Goal: Task Accomplishment & Management: Complete application form

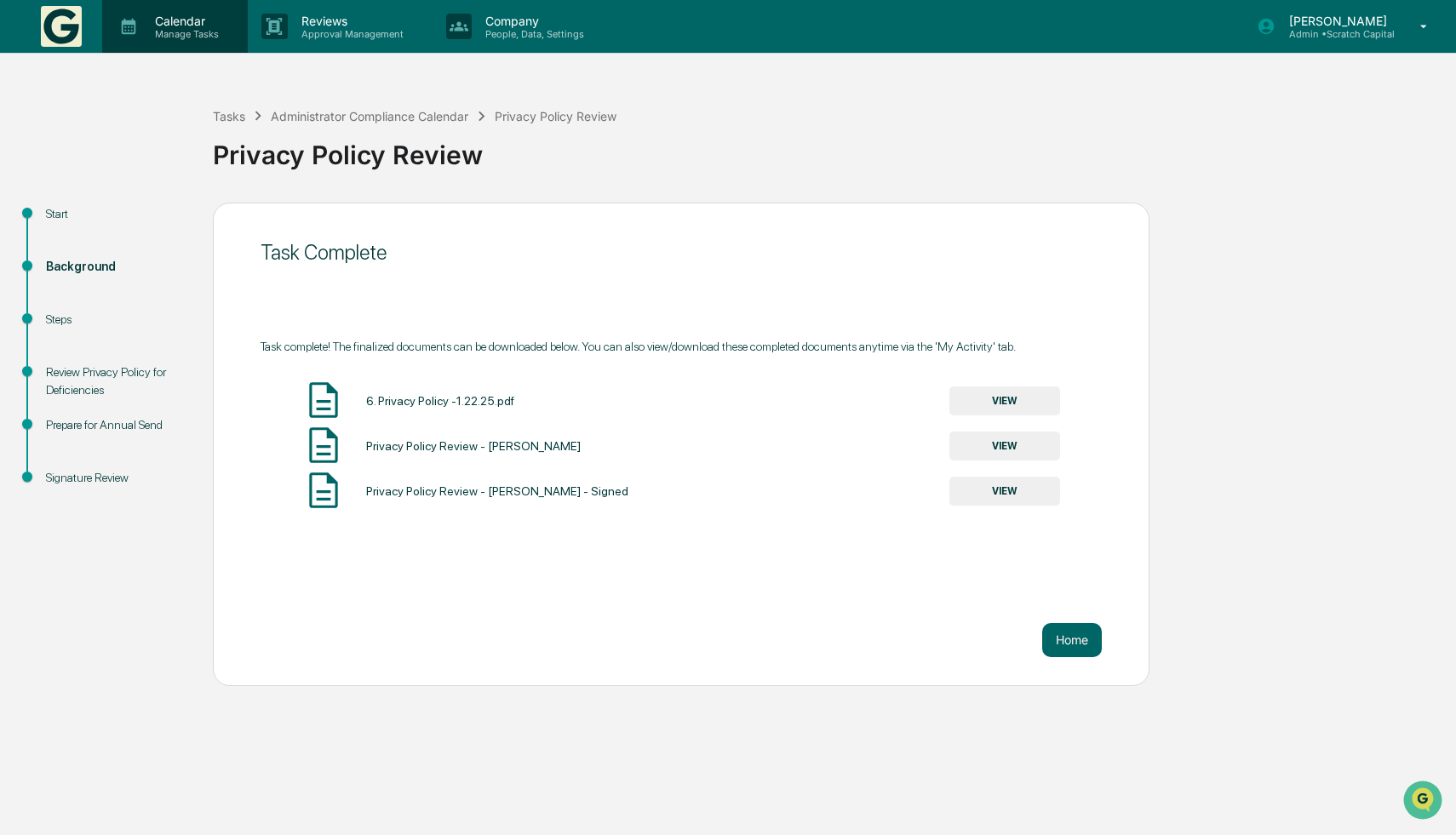
click at [155, 7] on div "Calendar Manage Tasks" at bounding box center [175, 26] width 145 height 53
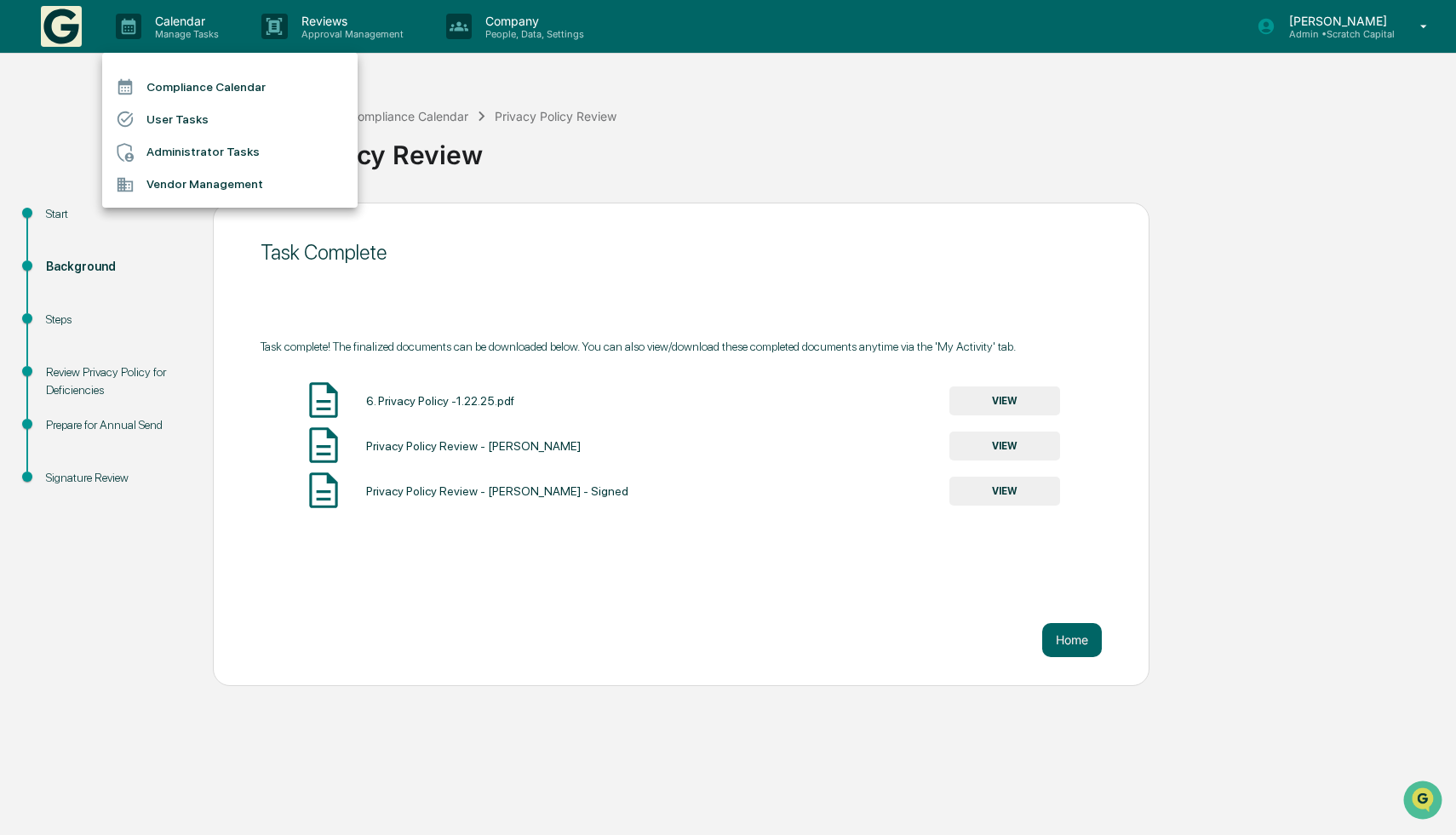
click at [194, 102] on li "Compliance Calendar" at bounding box center [230, 87] width 255 height 33
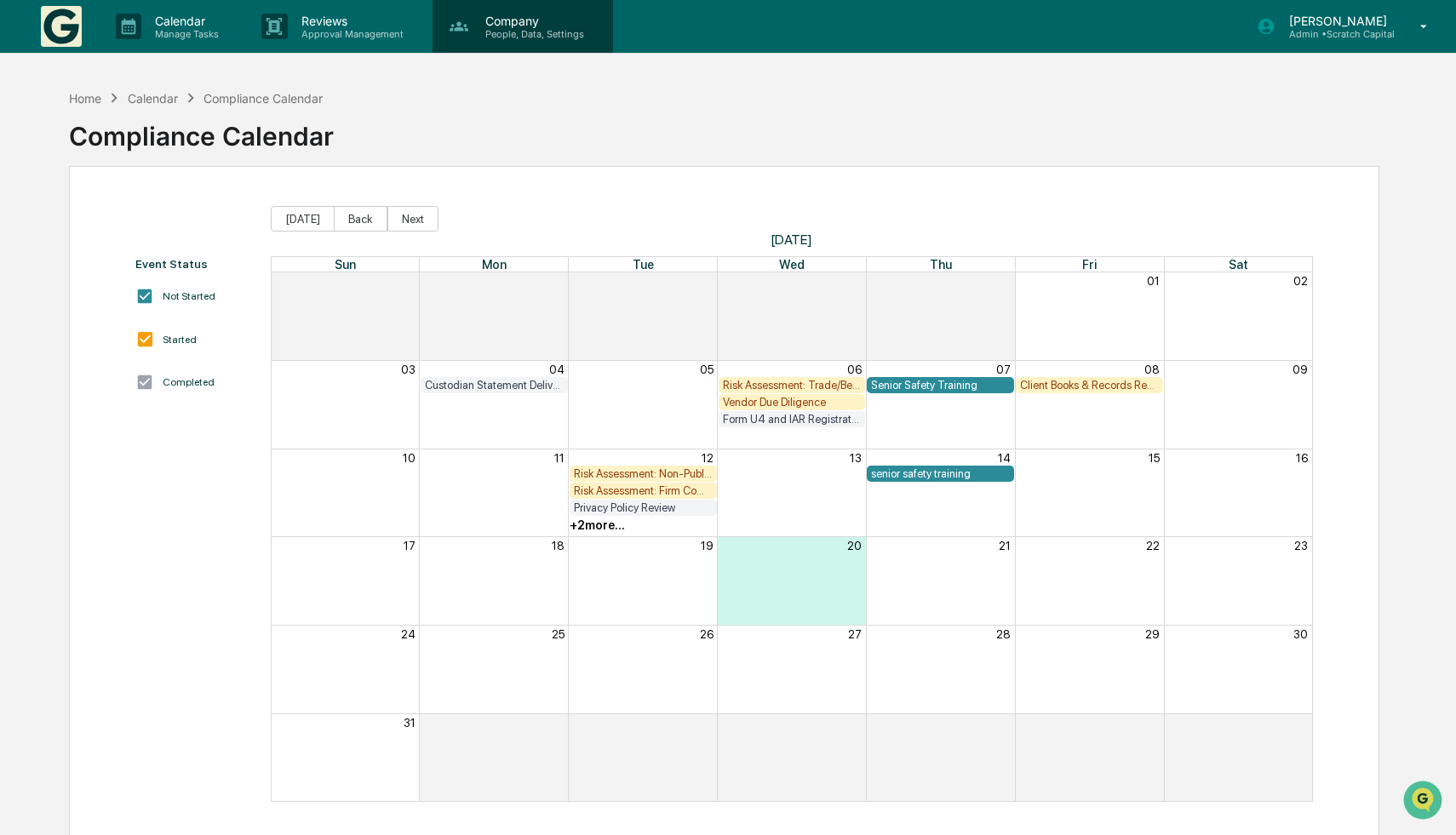
click at [568, 17] on p "Company" at bounding box center [533, 21] width 121 height 15
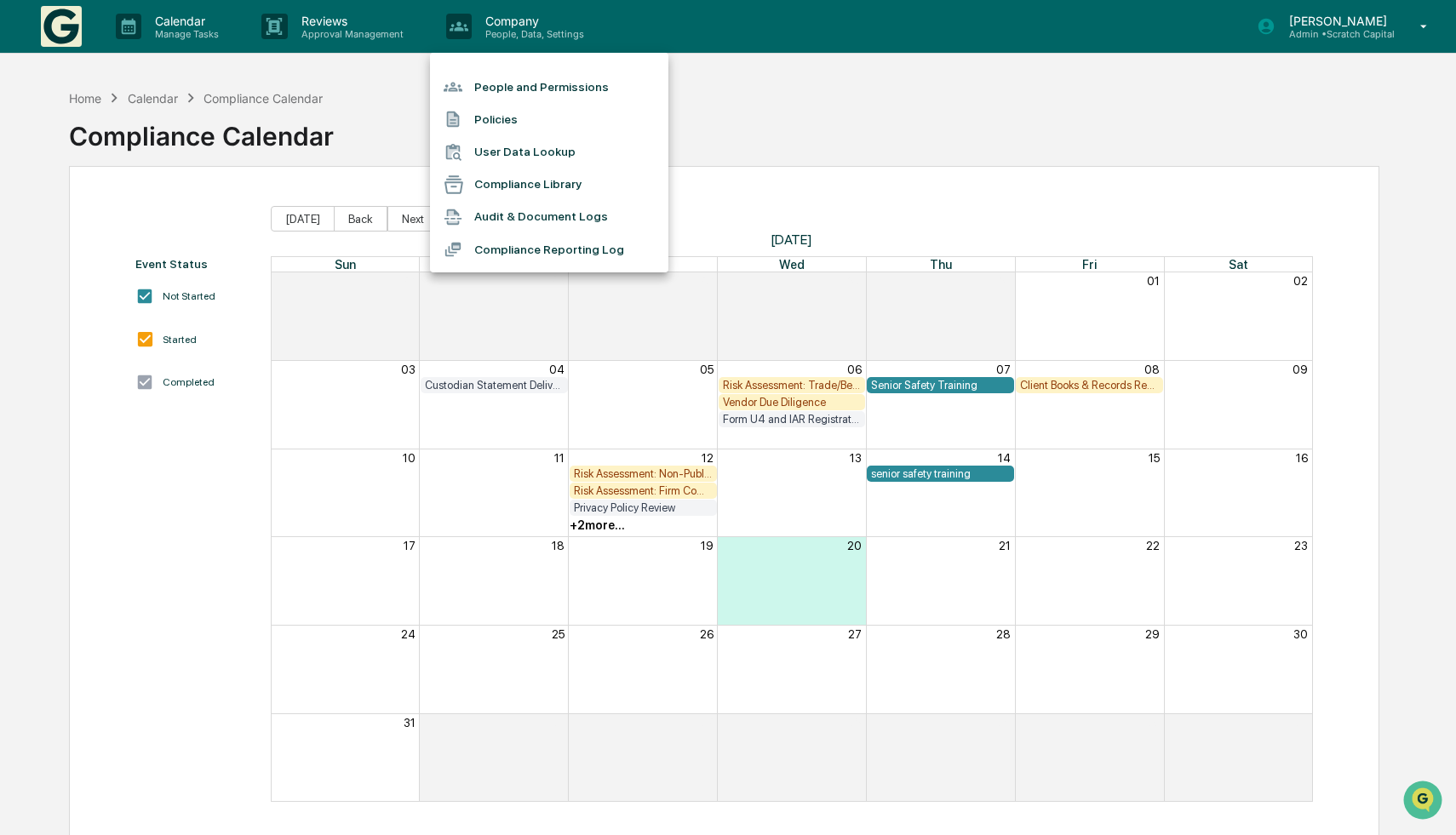
click at [578, 72] on li "People and Permissions" at bounding box center [549, 87] width 238 height 33
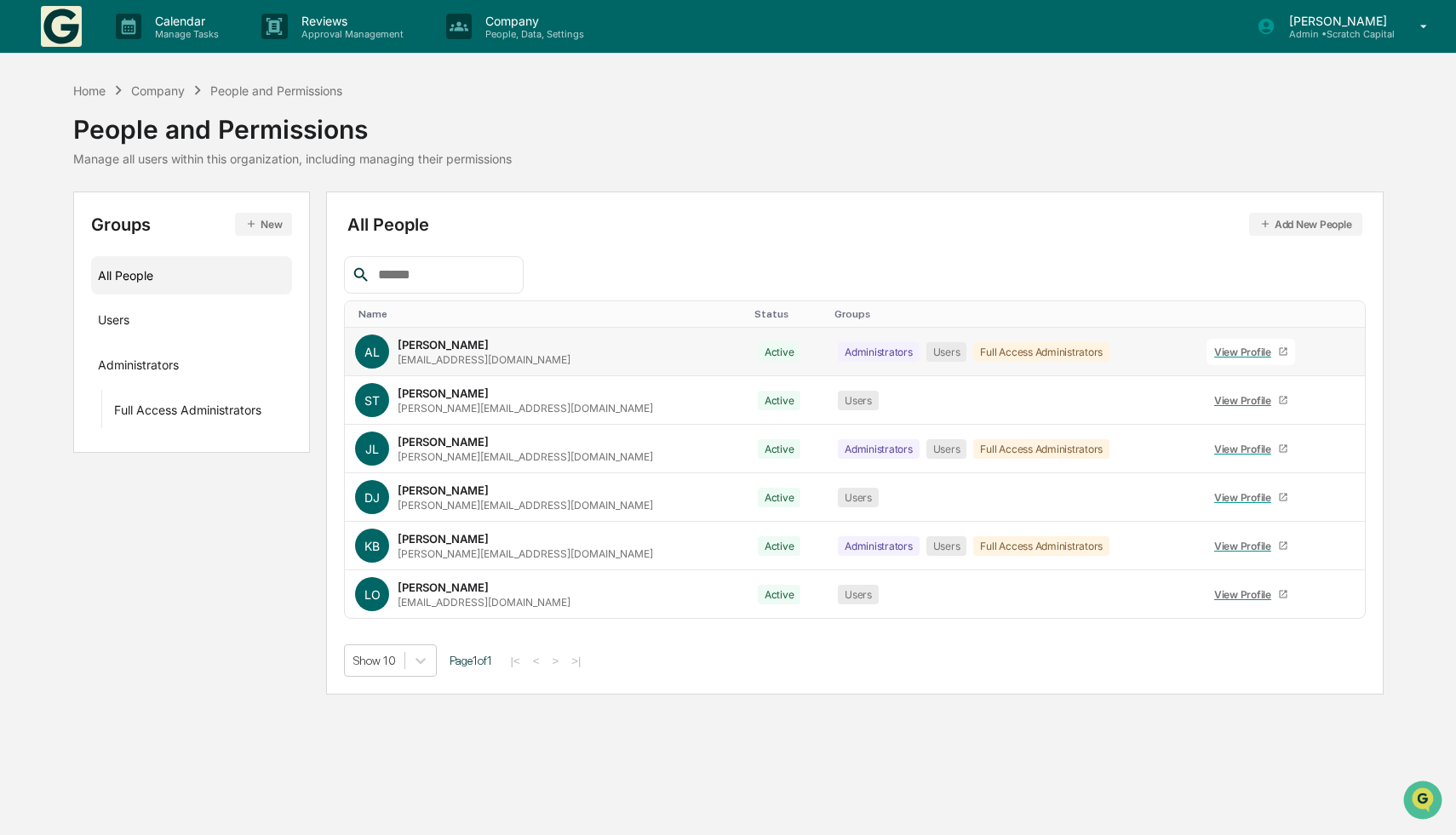
click at [1226, 357] on link "View Profile" at bounding box center [1250, 352] width 88 height 26
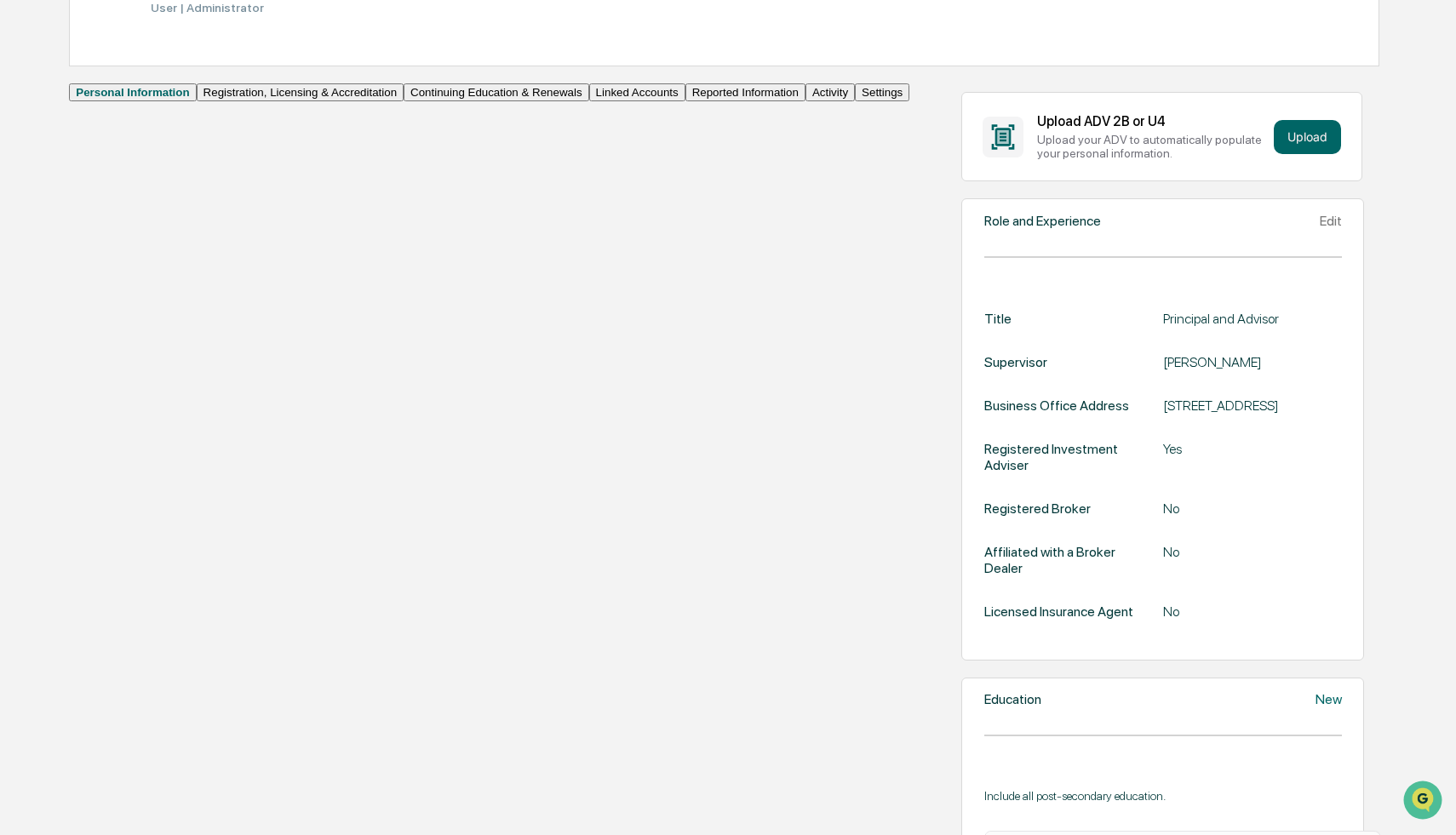
scroll to position [178, 0]
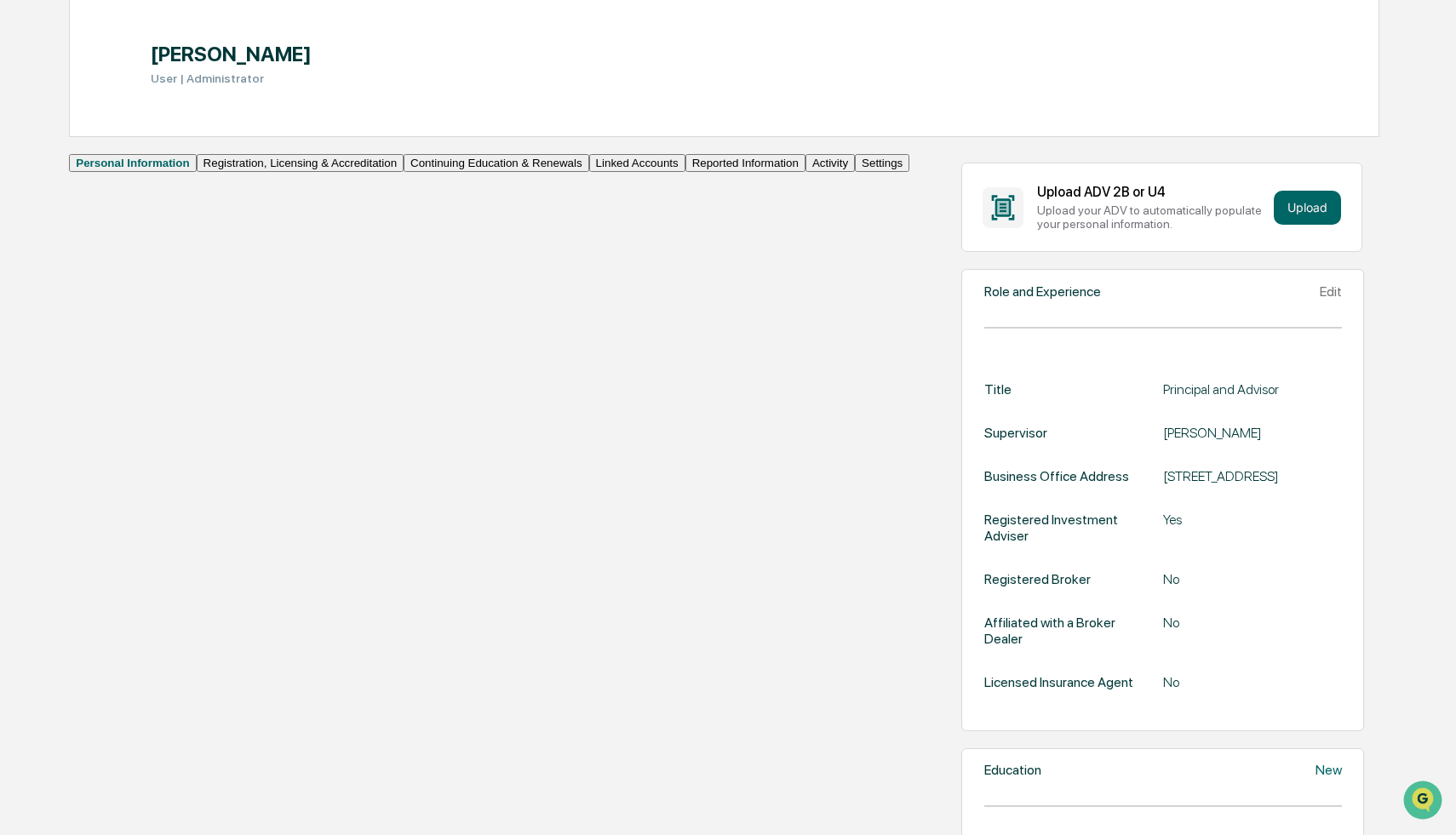
click at [685, 172] on button "Reported Information" at bounding box center [745, 163] width 120 height 18
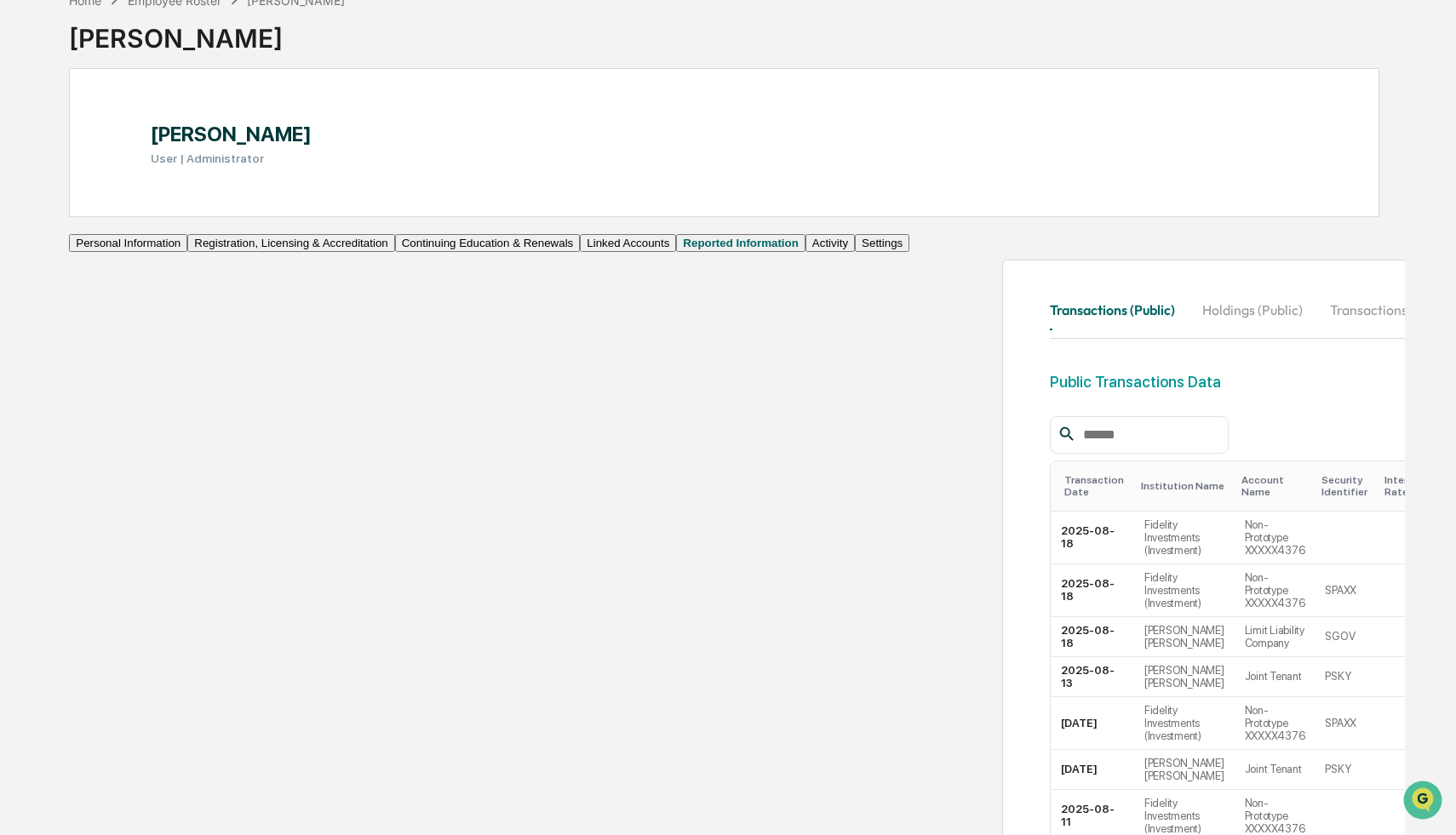
scroll to position [178, 0]
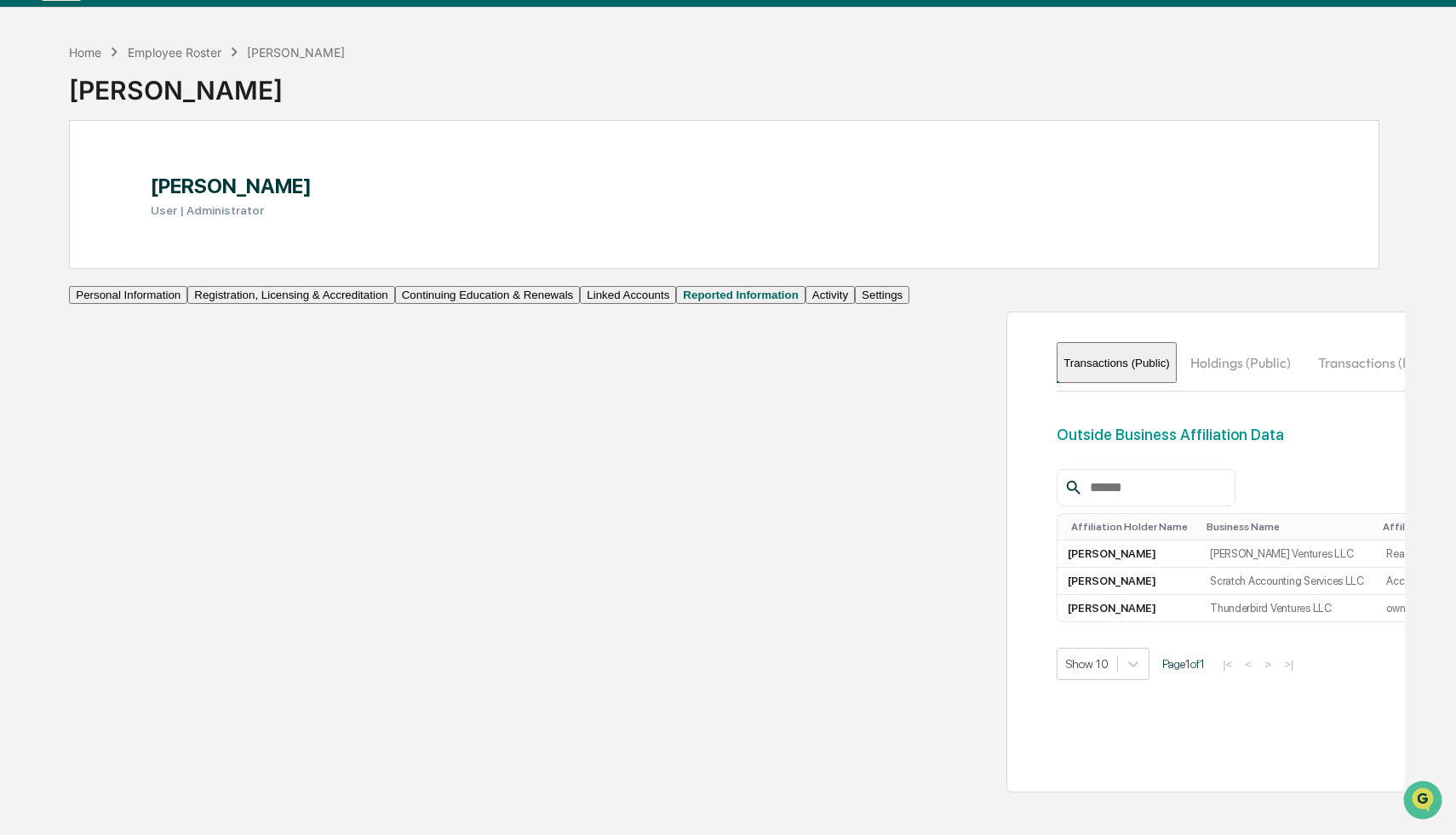
scroll to position [44, 0]
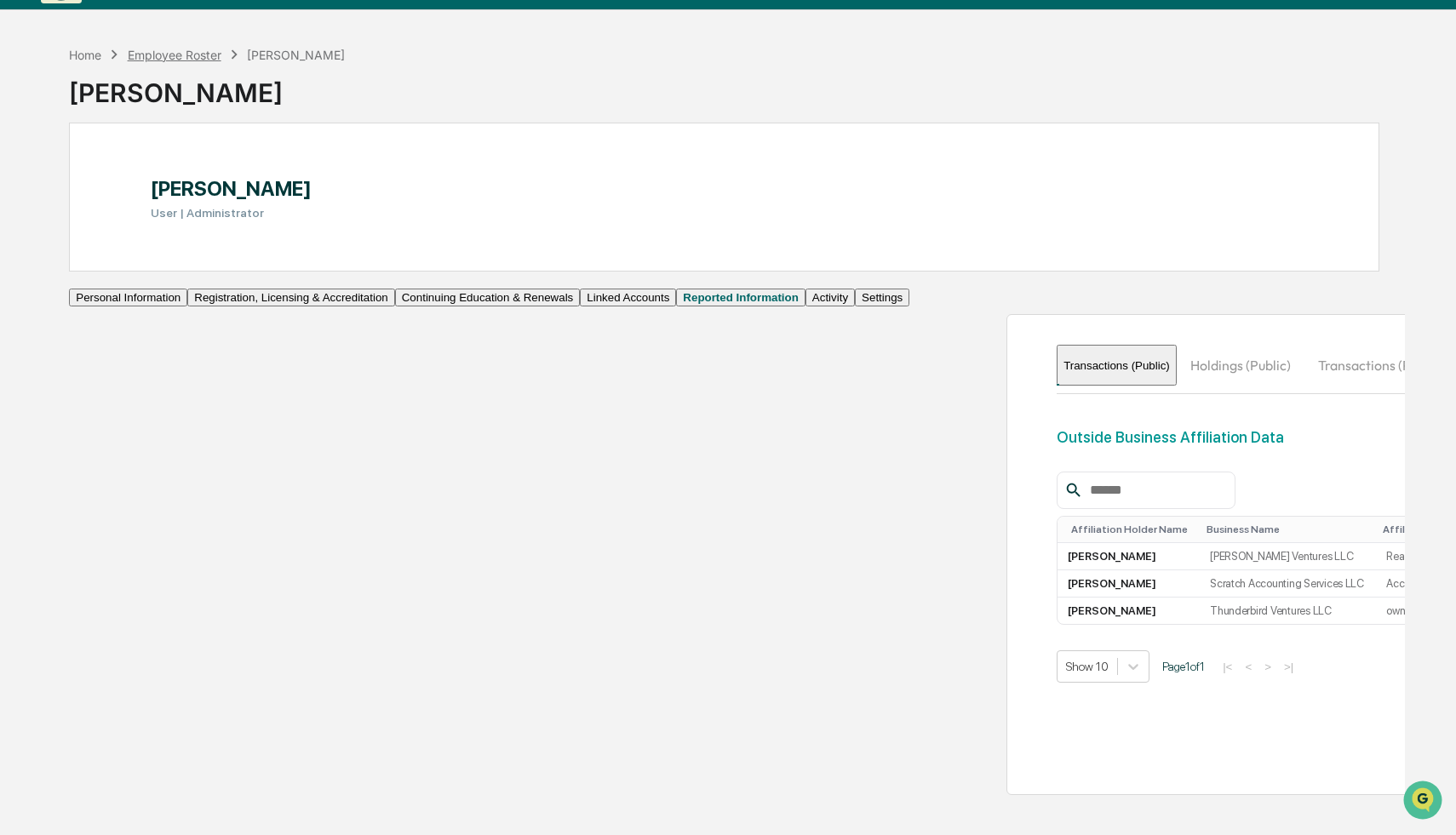
click at [191, 59] on div "Employee Roster" at bounding box center [174, 55] width 94 height 15
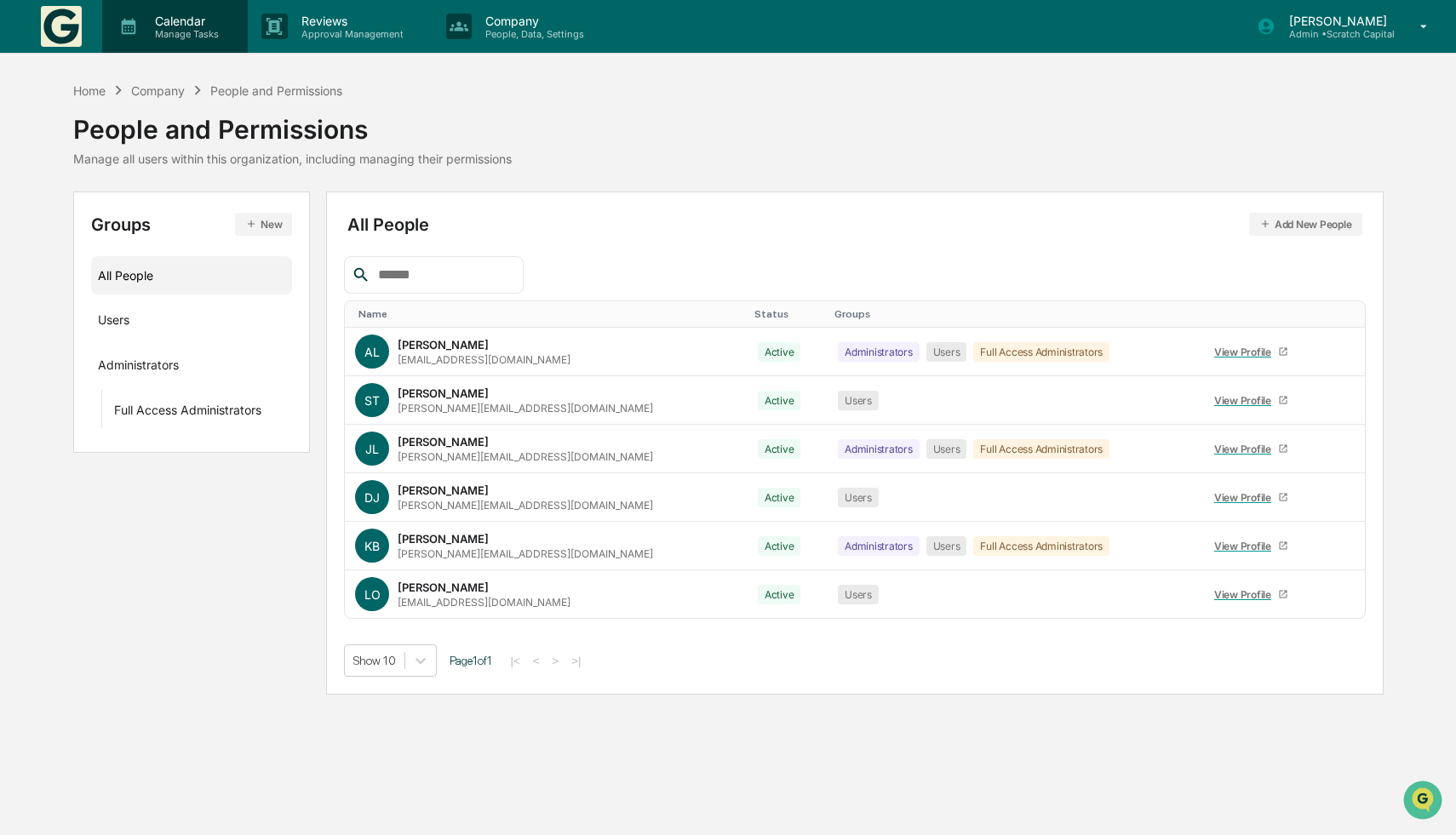
click at [190, 11] on div "Calendar Manage Tasks" at bounding box center [175, 26] width 145 height 53
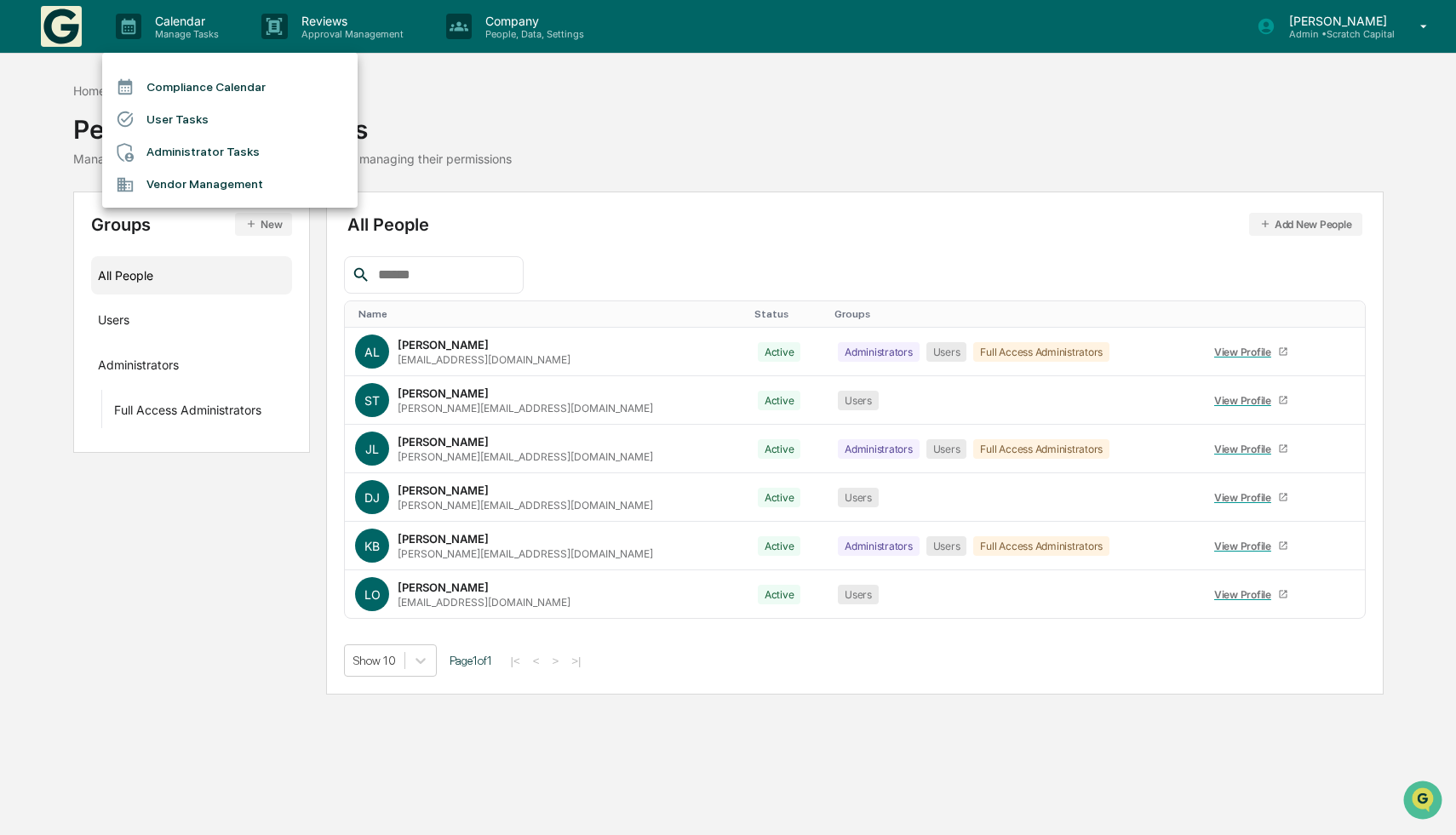
click at [222, 146] on li "Administrator Tasks" at bounding box center [230, 152] width 255 height 33
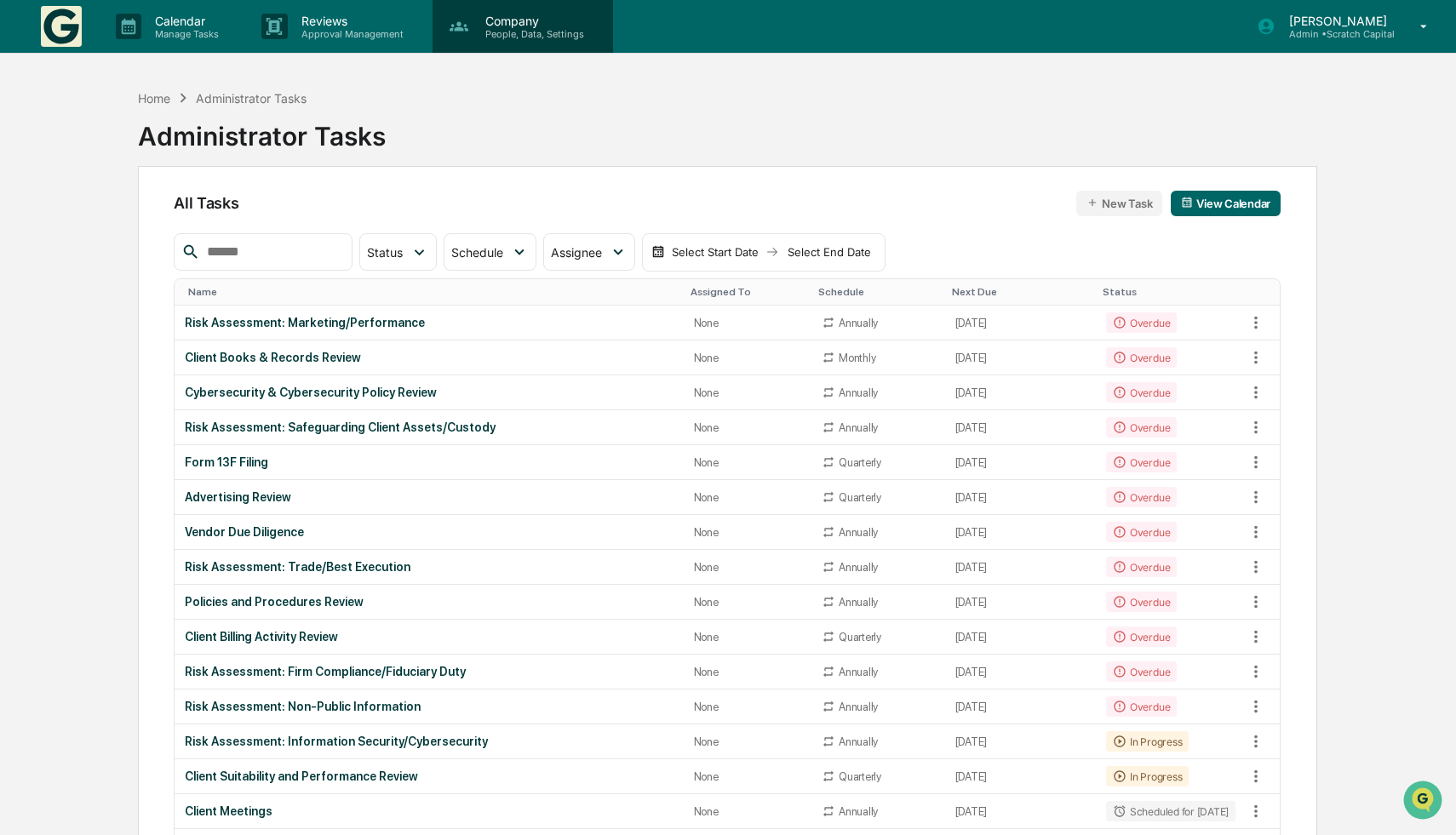
click at [550, 31] on p "People, Data, Settings" at bounding box center [533, 34] width 121 height 12
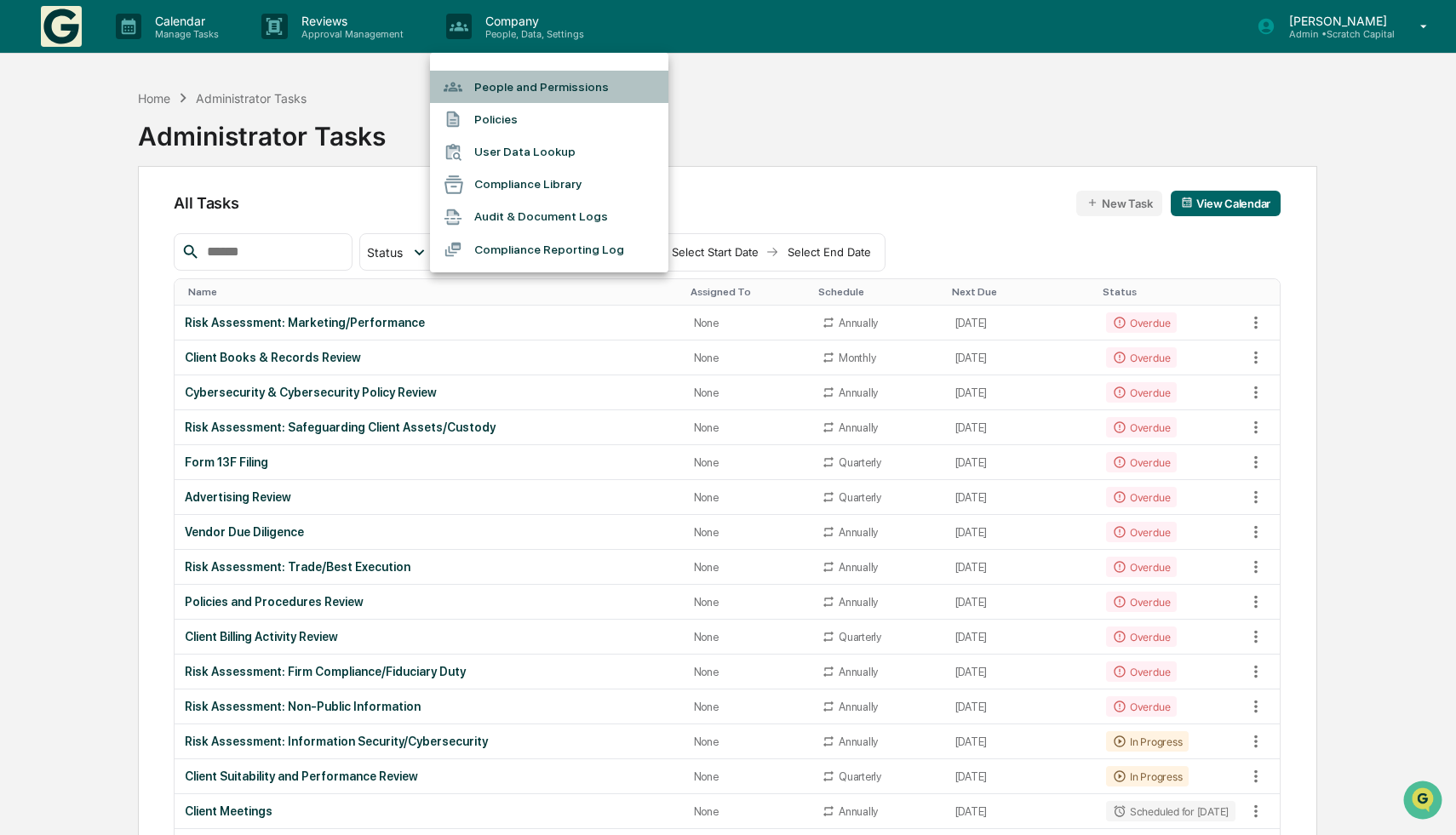
click at [567, 90] on li "People and Permissions" at bounding box center [549, 87] width 238 height 33
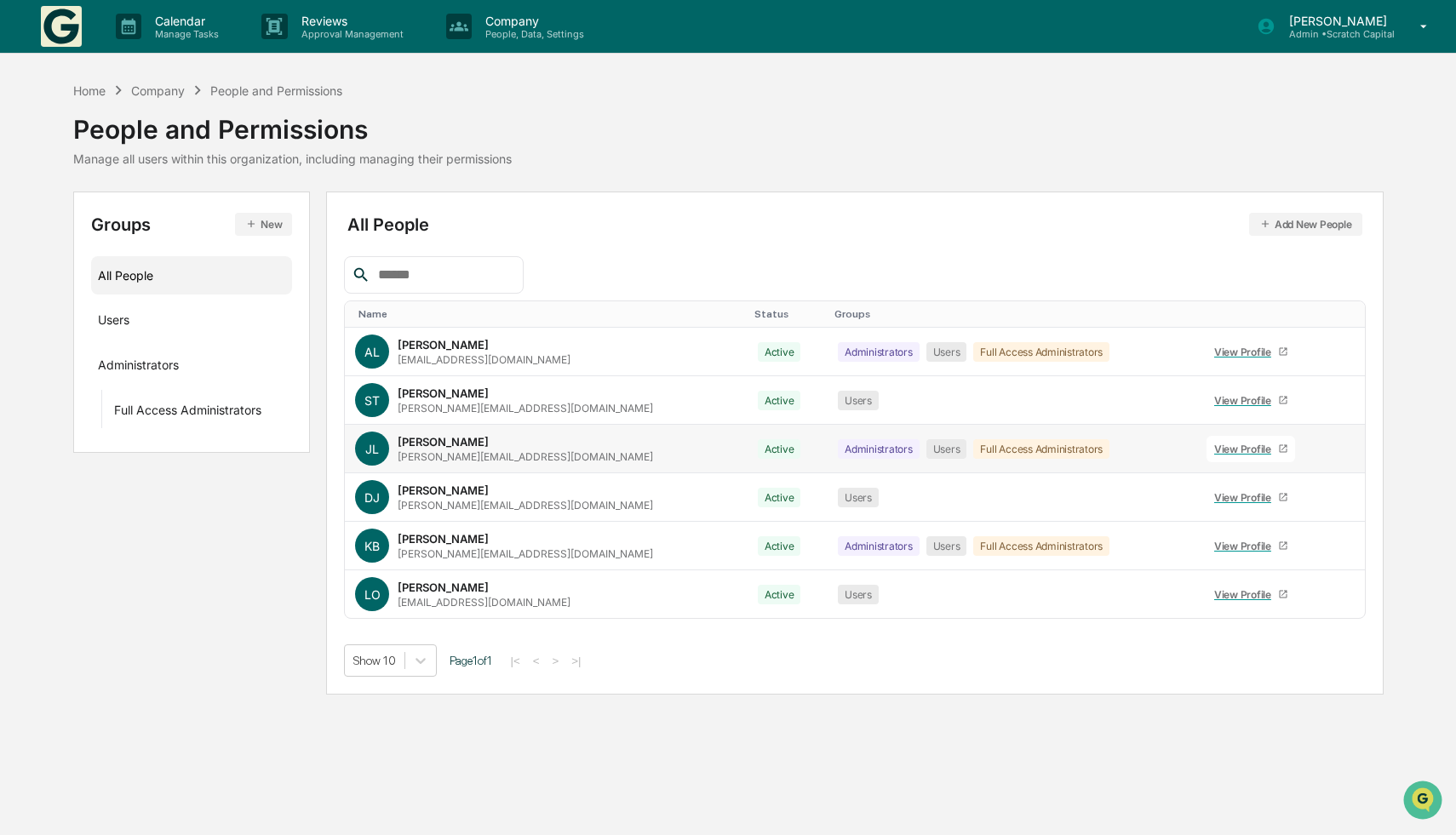
click at [1207, 454] on link "View Profile" at bounding box center [1250, 449] width 88 height 26
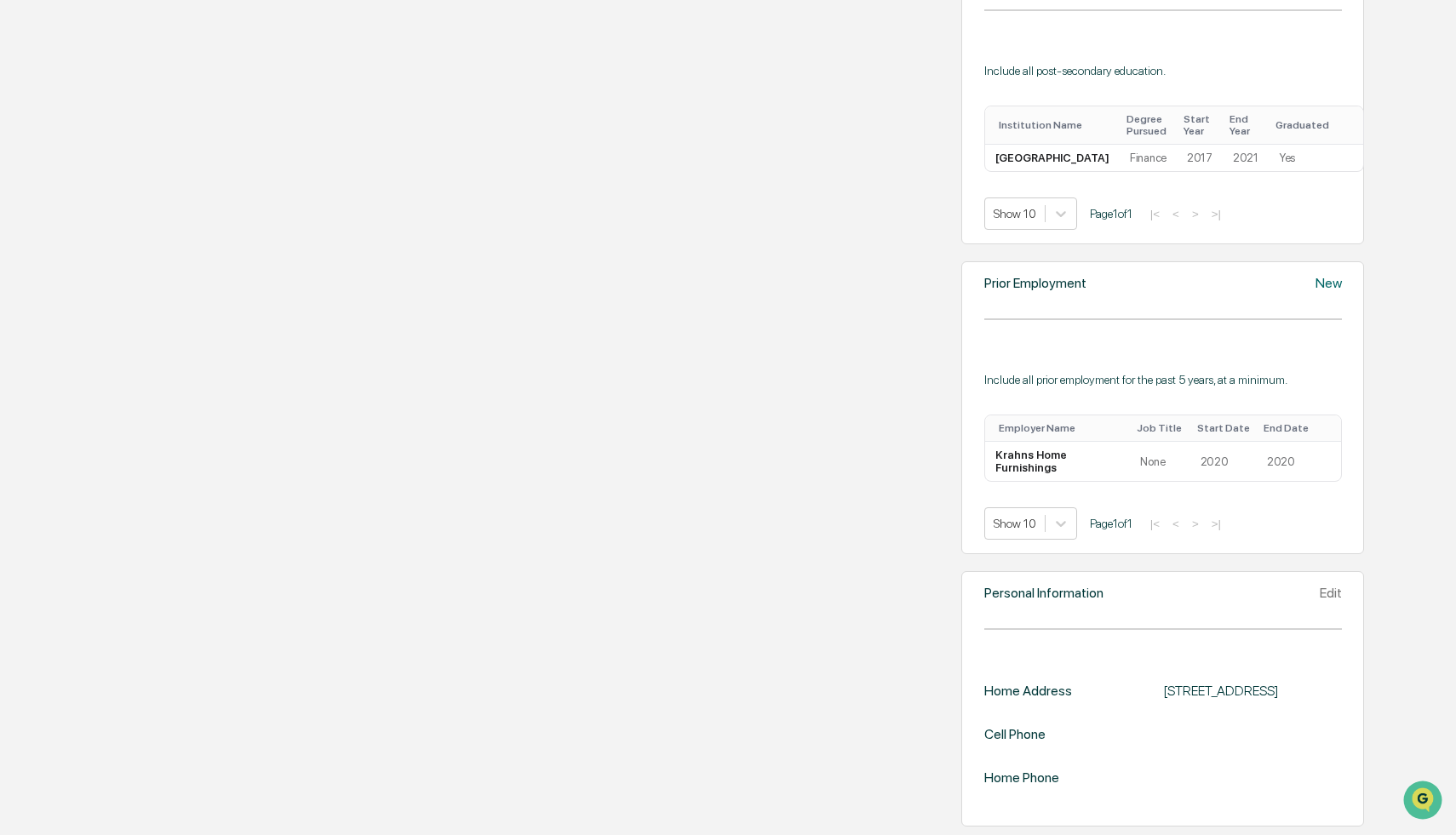
scroll to position [1091, 0]
click at [1273, 262] on div "Prior Employment New Include all prior employment for the past 5 years, at a mi…" at bounding box center [1163, 408] width 403 height 293
click at [1315, 275] on div "New" at bounding box center [1328, 282] width 26 height 16
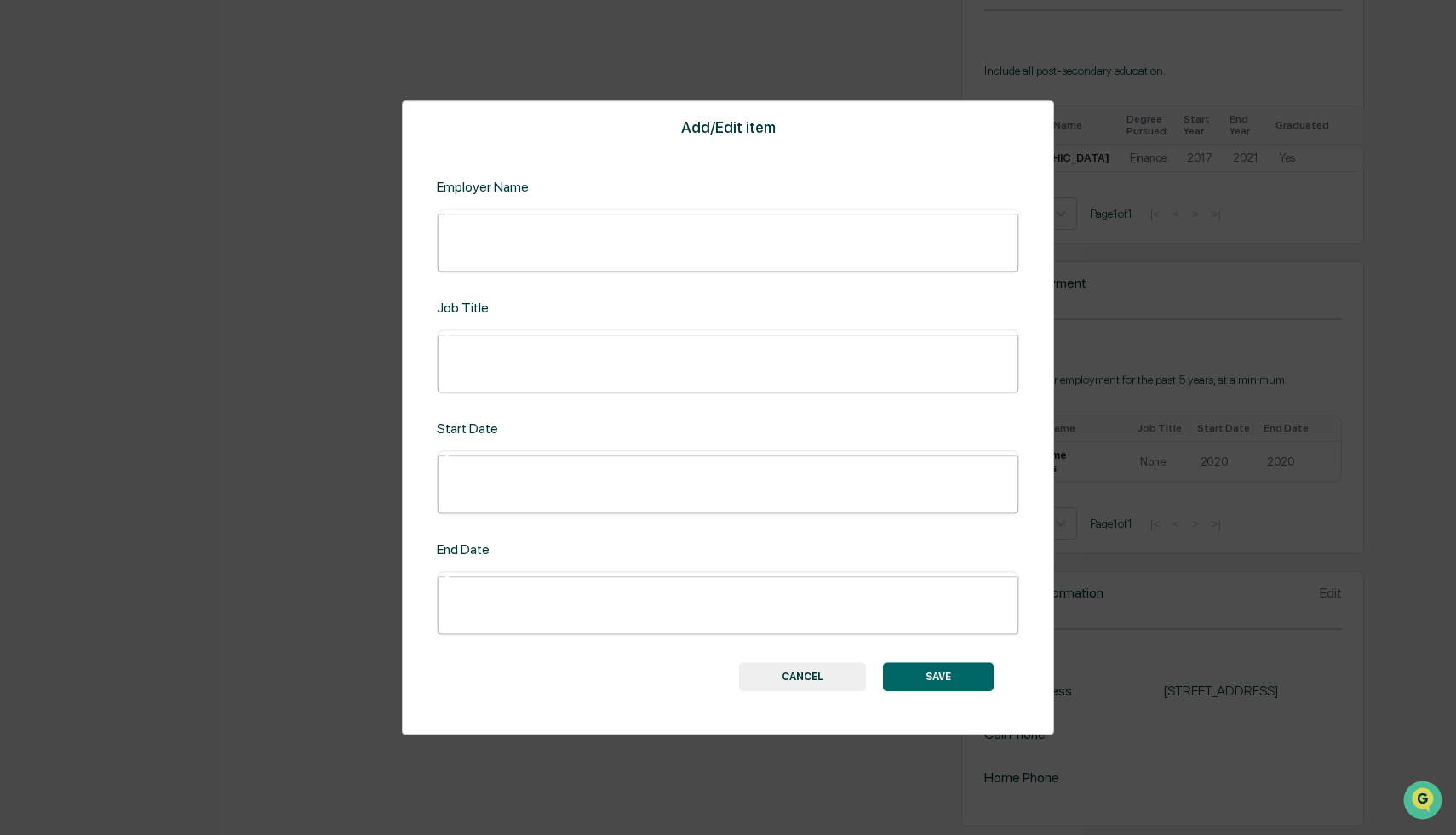
scroll to position [1086, 0]
click at [631, 263] on input "text" at bounding box center [740, 240] width 581 height 45
click at [794, 663] on button "CANCEL" at bounding box center [802, 677] width 127 height 29
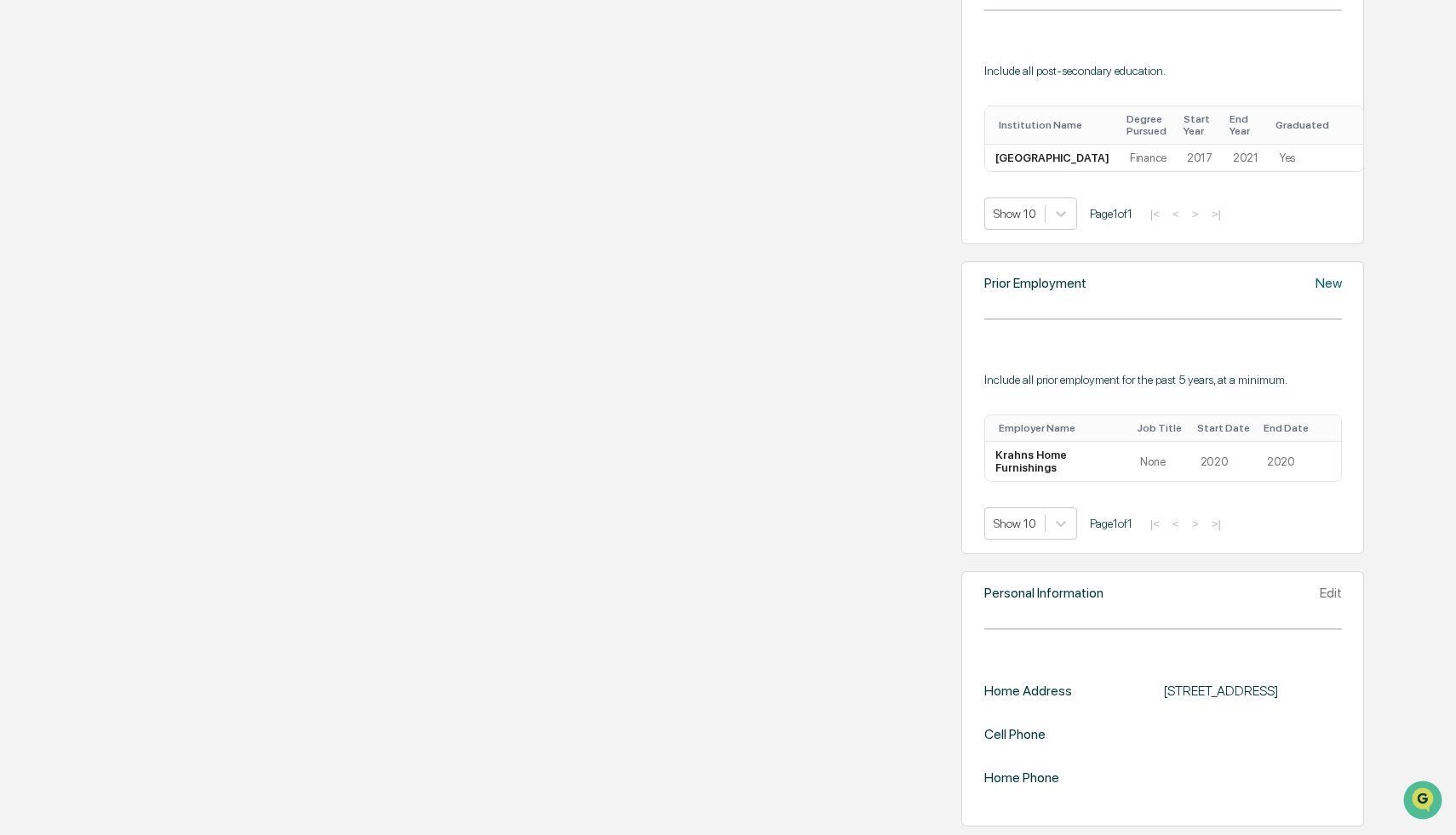
scroll to position [1091, 0]
click at [1315, 275] on div "New" at bounding box center [1328, 282] width 26 height 16
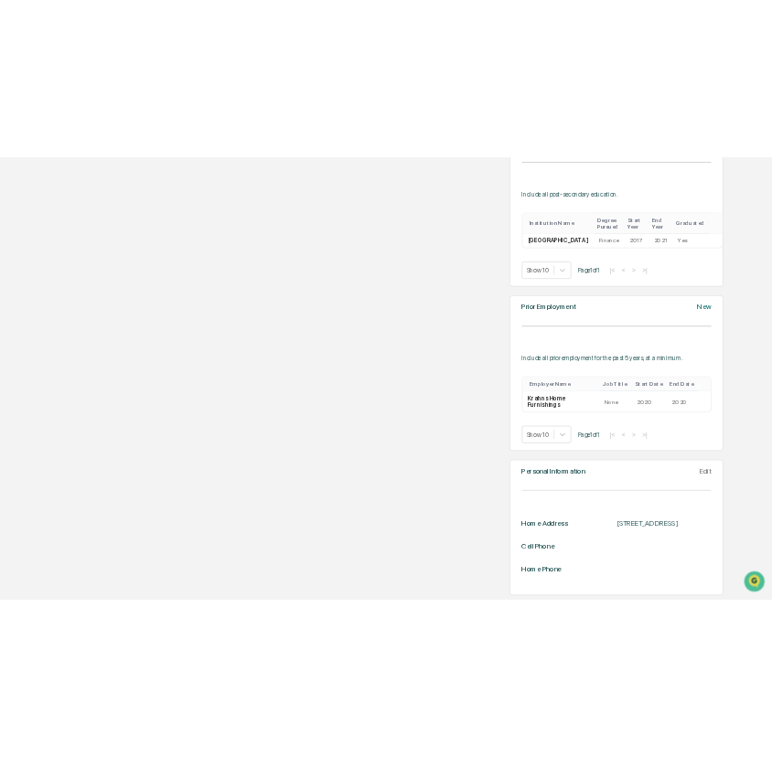
scroll to position [1167, 0]
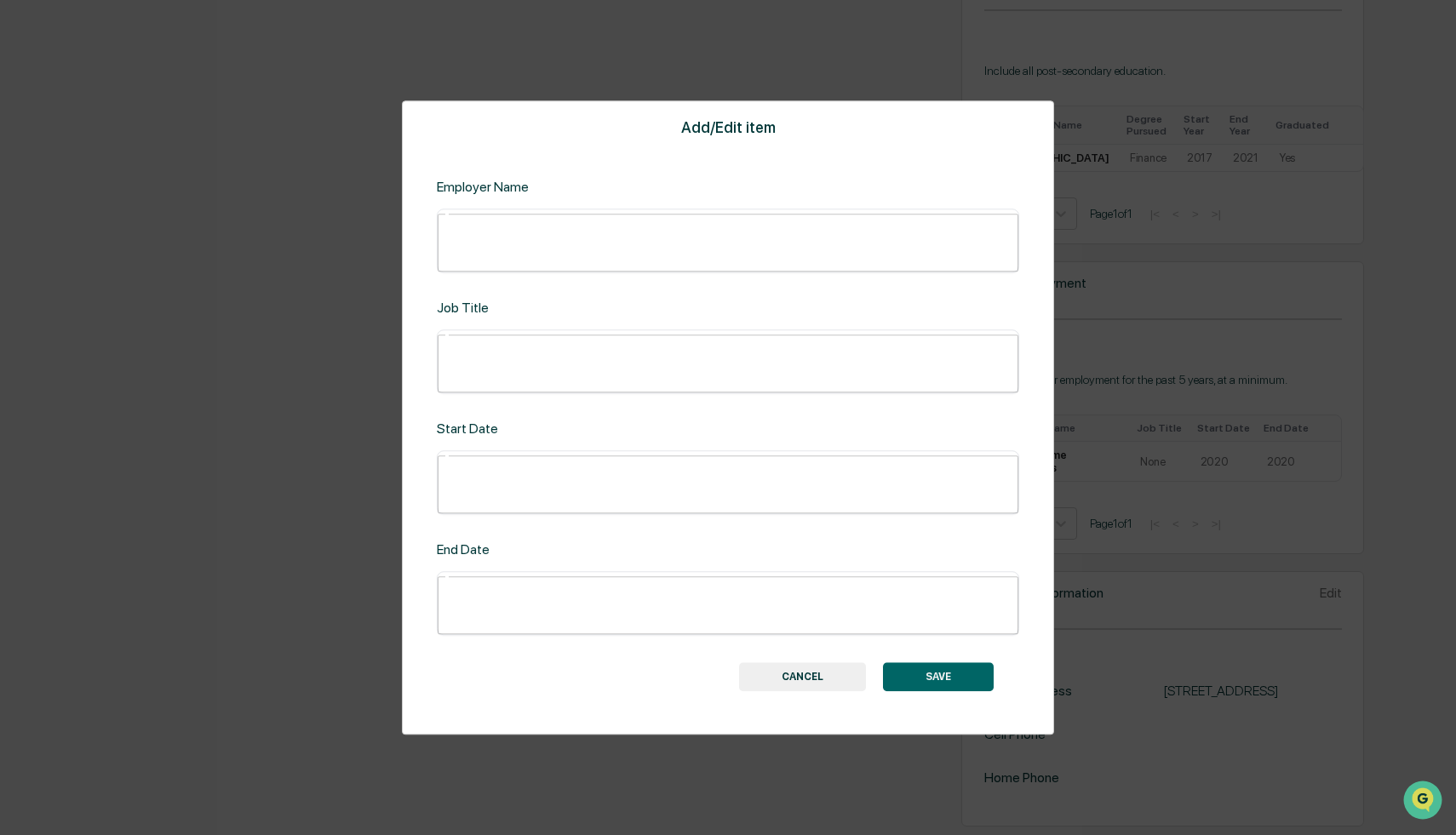
click at [528, 263] on input "text" at bounding box center [740, 240] width 581 height 45
type input "**********"
click at [508, 379] on input "text" at bounding box center [740, 361] width 581 height 45
type input "******"
click at [525, 490] on div "**********" at bounding box center [728, 418] width 653 height 635
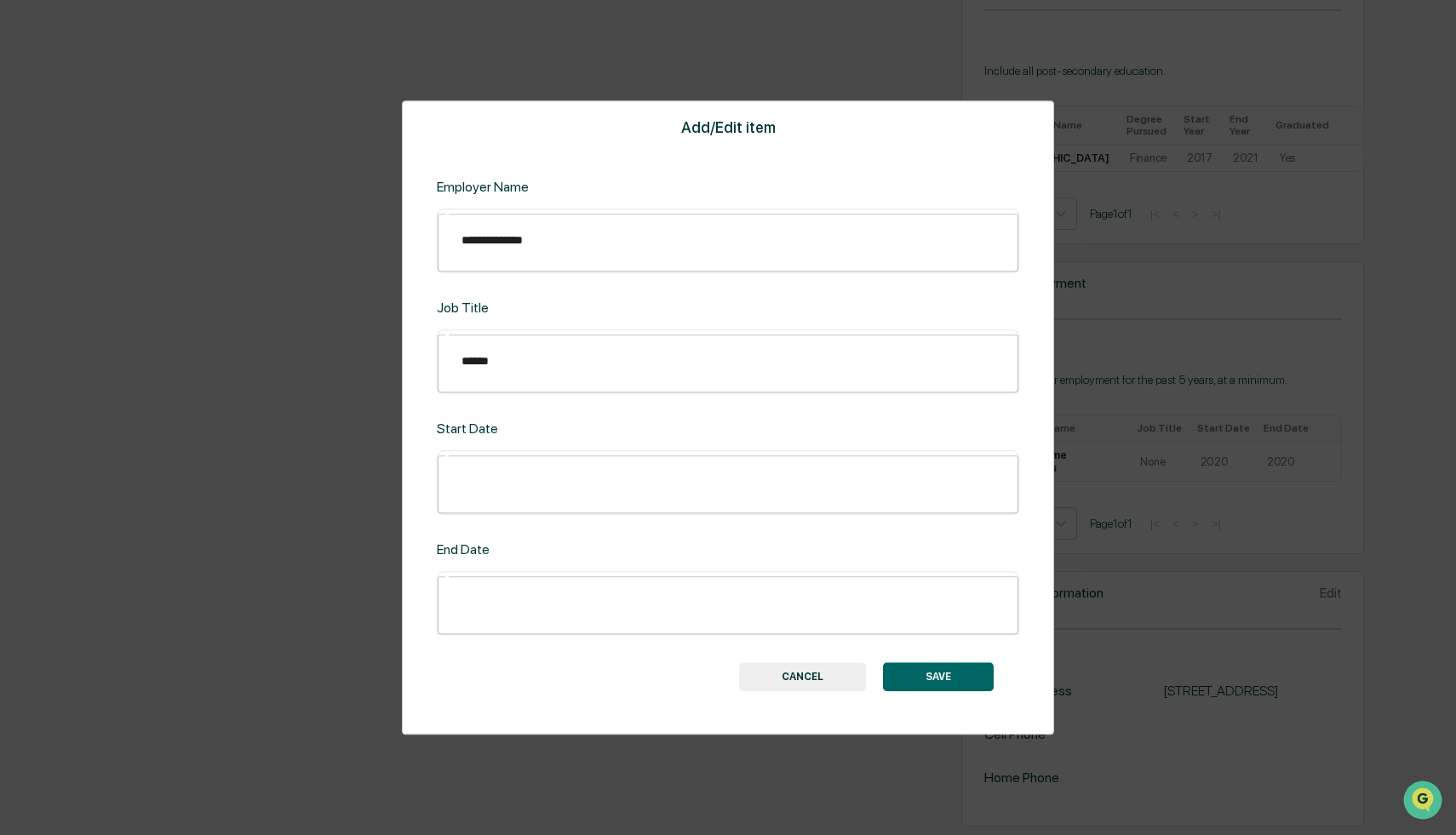
click at [558, 440] on div "Start Date ​" at bounding box center [728, 467] width 583 height 94
click at [533, 471] on input "text" at bounding box center [740, 482] width 581 height 45
type input "*******"
click at [504, 575] on div "​" at bounding box center [728, 603] width 583 height 64
click at [535, 581] on input "text" at bounding box center [740, 603] width 581 height 45
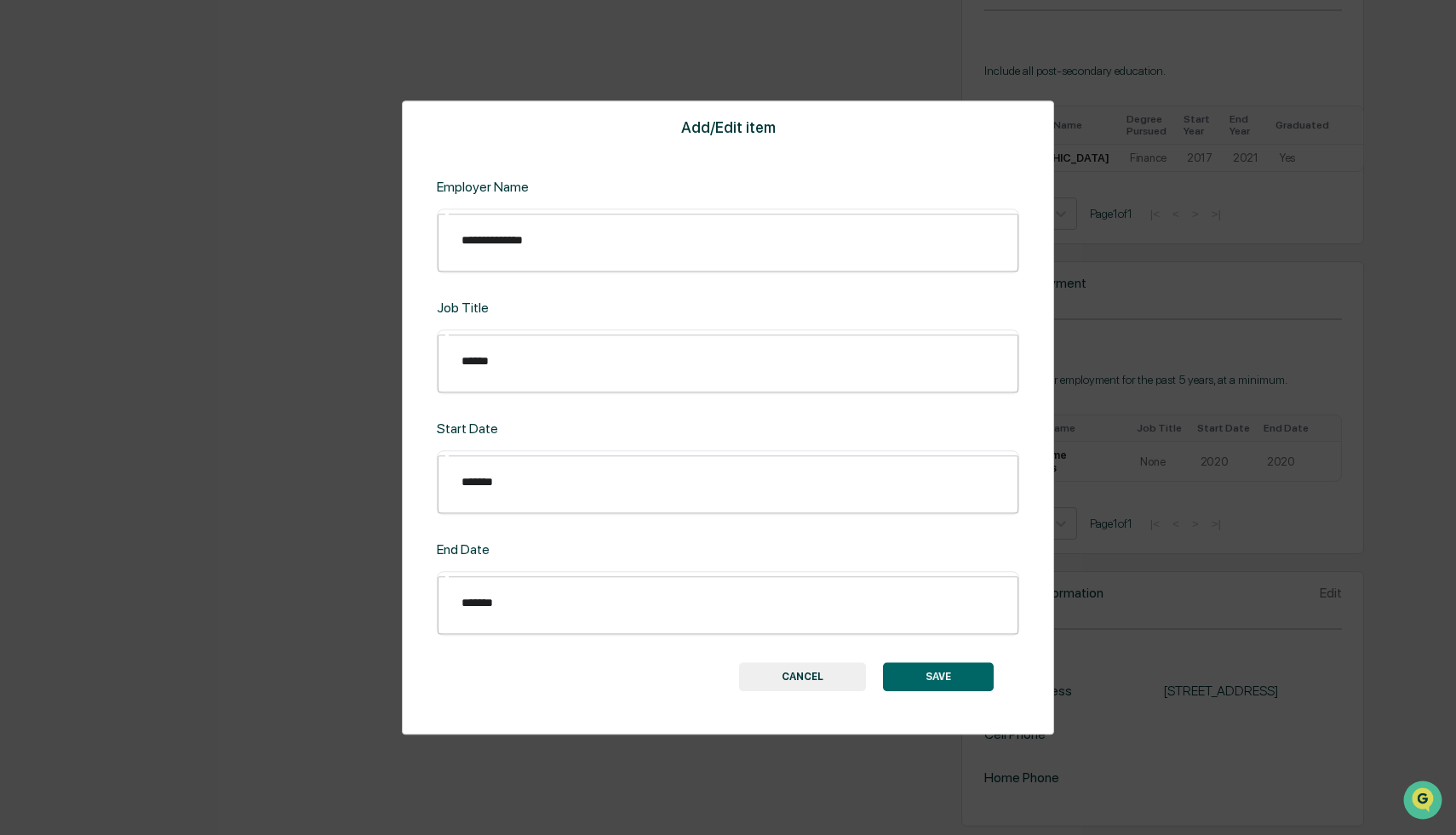
type input "*******"
click at [750, 77] on div "**********" at bounding box center [728, 417] width 1456 height 835
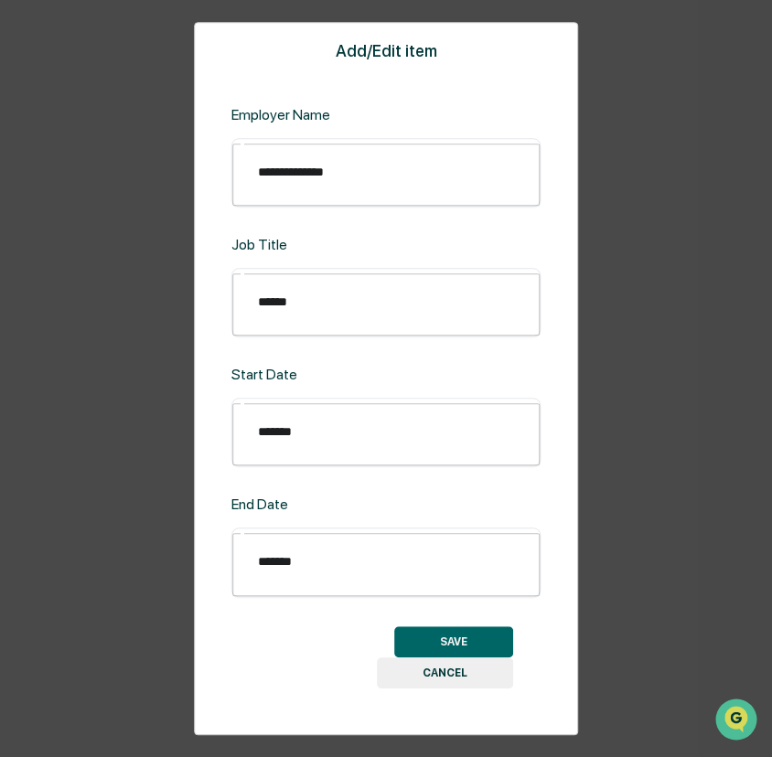
click at [462, 626] on button "SAVE" at bounding box center [453, 641] width 119 height 31
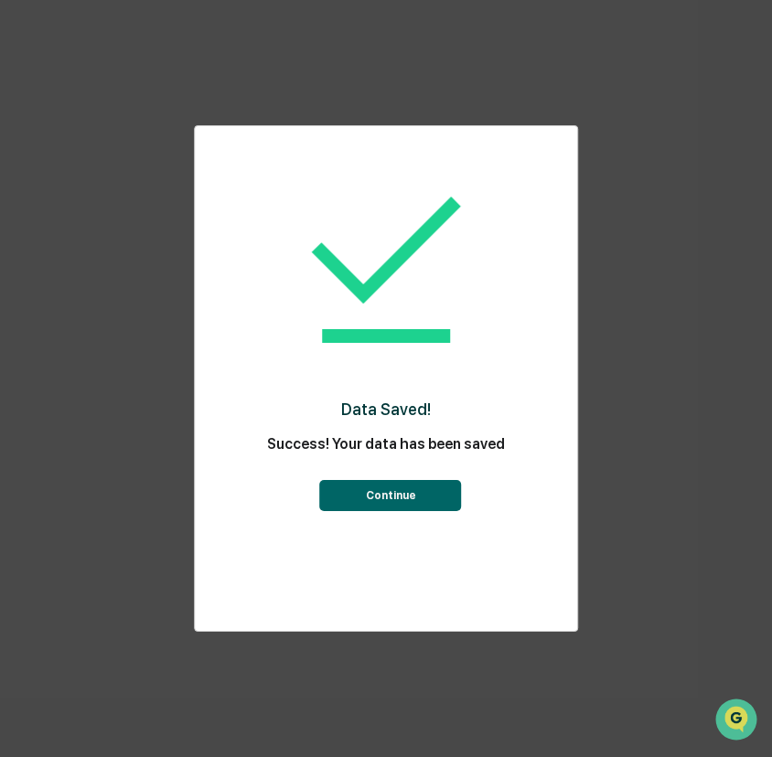
click at [390, 498] on button "Continue" at bounding box center [391, 495] width 142 height 31
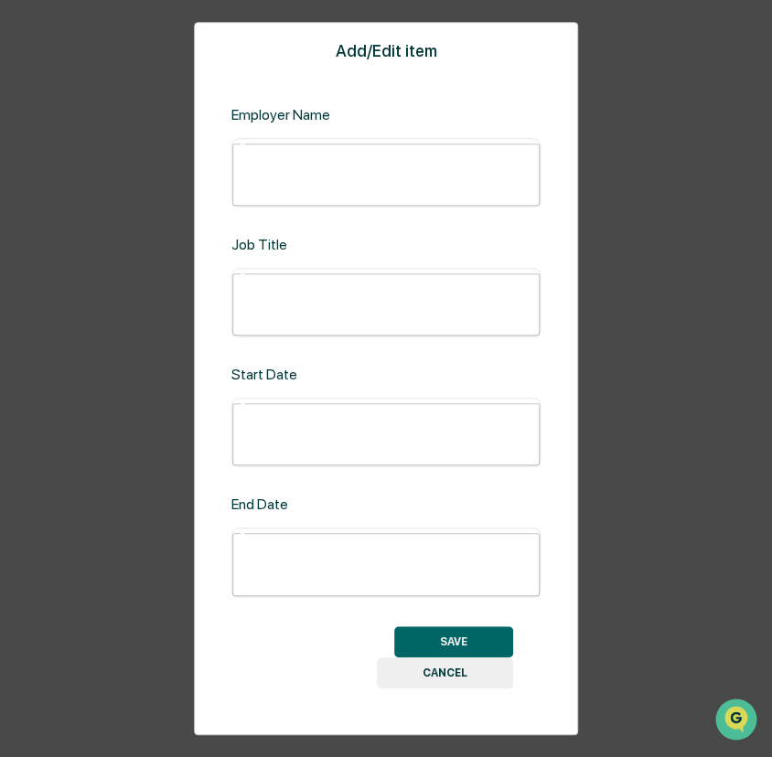
click at [294, 197] on input "text" at bounding box center [398, 172] width 307 height 48
type input "**********"
click at [305, 337] on div "​" at bounding box center [385, 302] width 309 height 69
click at [344, 323] on input "text" at bounding box center [398, 302] width 307 height 48
click at [325, 418] on input "text" at bounding box center [398, 433] width 307 height 48
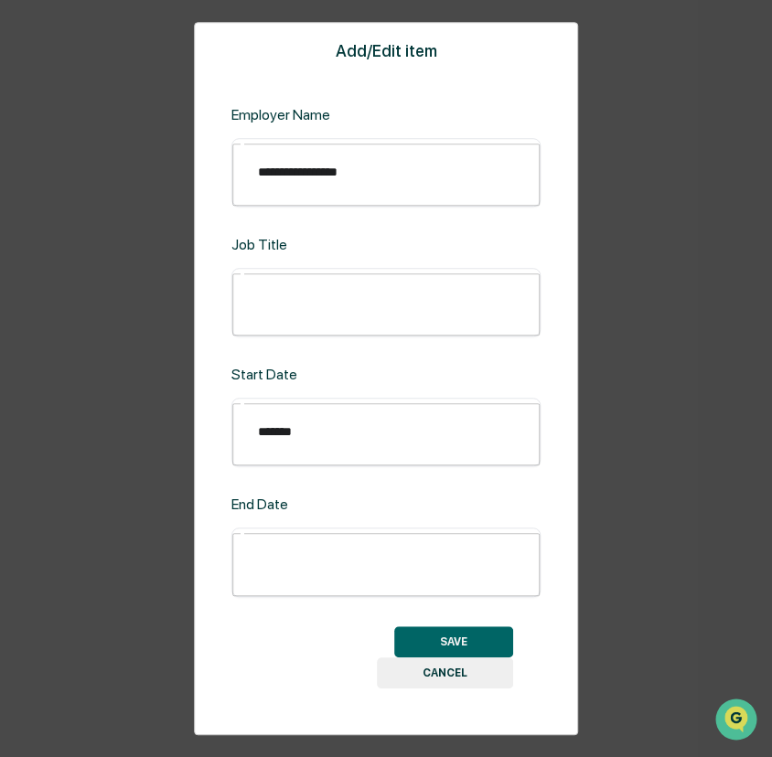
type input "*******"
click at [401, 530] on div "​" at bounding box center [385, 563] width 309 height 69
click at [365, 539] on input "text" at bounding box center [398, 563] width 307 height 48
type input "******"
click at [479, 562] on div "**********" at bounding box center [386, 378] width 384 height 713
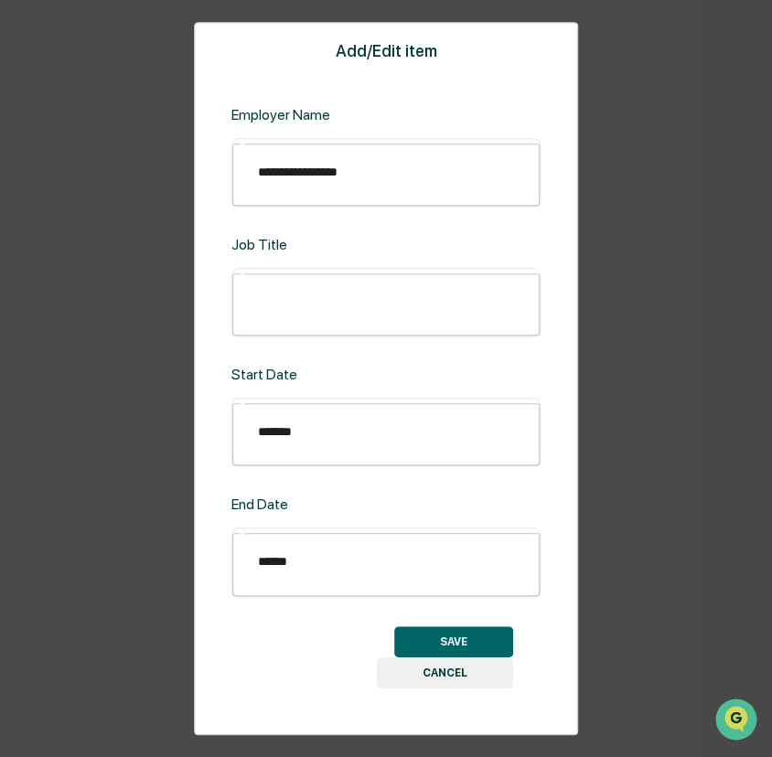
click at [462, 626] on button "SAVE" at bounding box center [453, 641] width 119 height 31
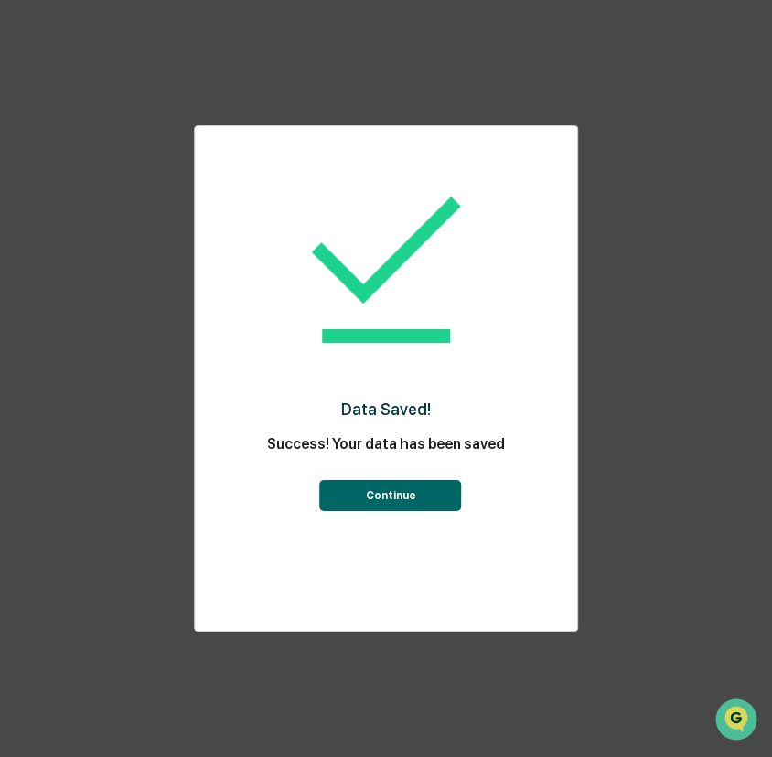
click at [401, 500] on button "Continue" at bounding box center [391, 495] width 142 height 31
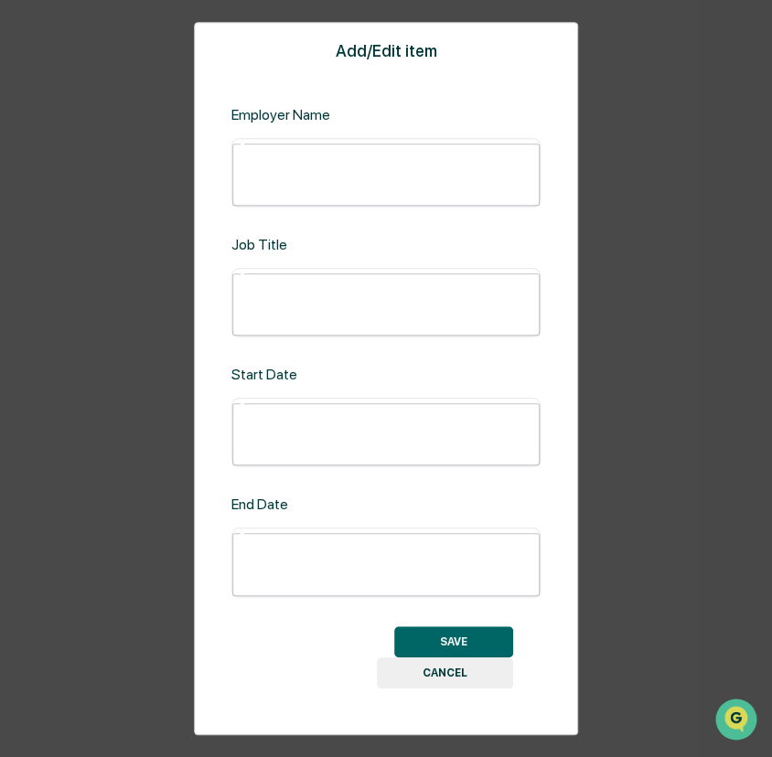
click at [371, 197] on input "text" at bounding box center [398, 172] width 307 height 48
type input "**********"
click at [353, 316] on input "text" at bounding box center [398, 302] width 307 height 48
type input "*"
type input "**********"
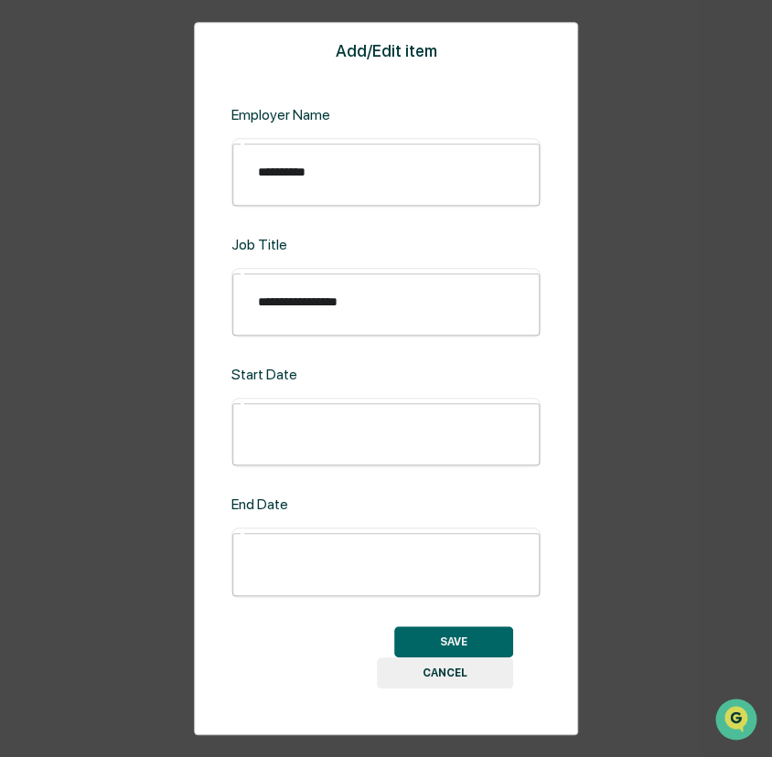
click at [369, 430] on div "​" at bounding box center [385, 433] width 309 height 69
click at [361, 446] on div "**********" at bounding box center [386, 378] width 384 height 713
click at [371, 426] on input "text" at bounding box center [398, 433] width 307 height 48
type input "*******"
click at [497, 626] on button "SAVE" at bounding box center [453, 641] width 119 height 31
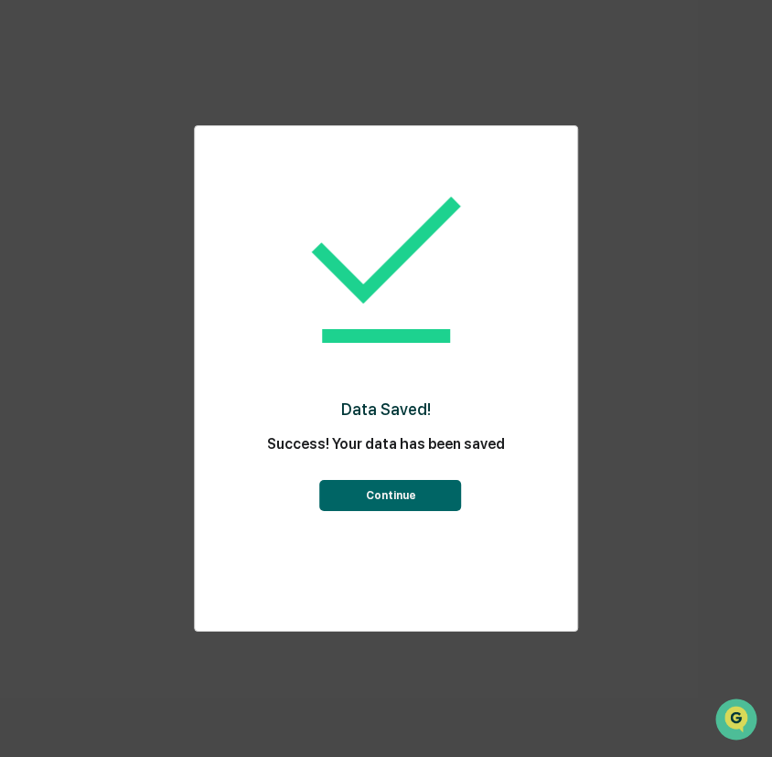
click at [375, 498] on button "Continue" at bounding box center [391, 495] width 142 height 31
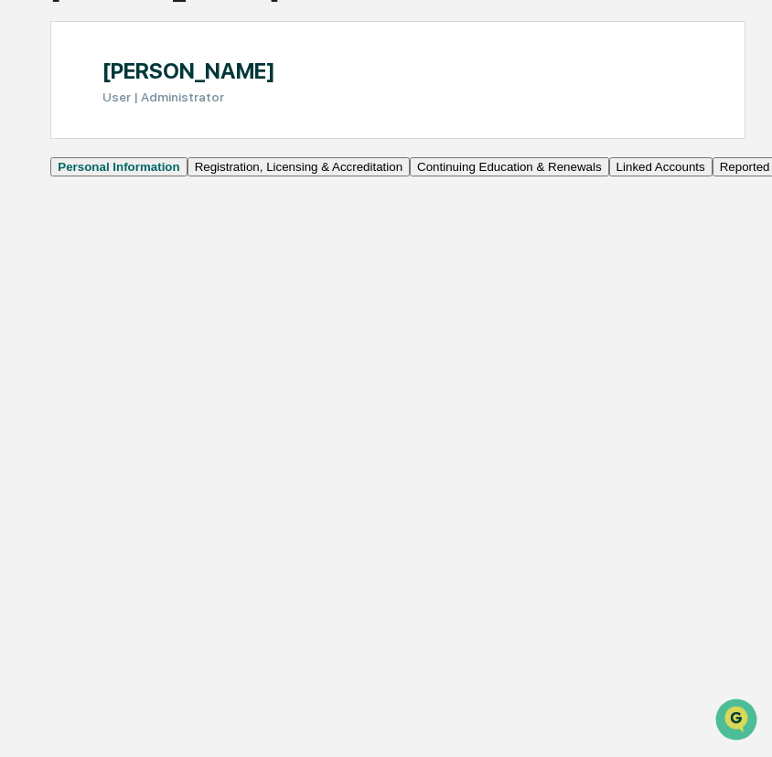
scroll to position [0, 0]
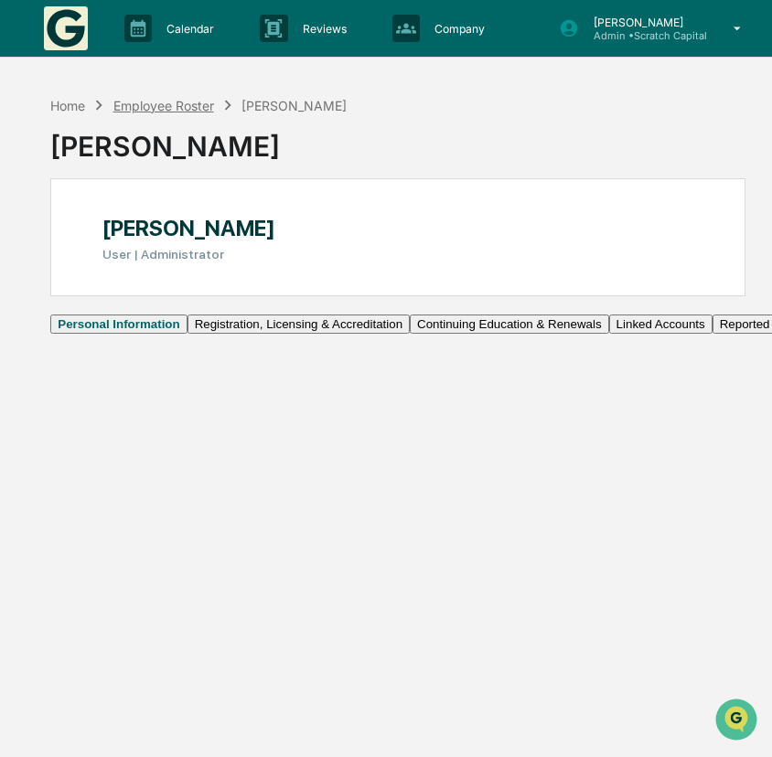
click at [175, 102] on div "Employee Roster" at bounding box center [163, 106] width 101 height 16
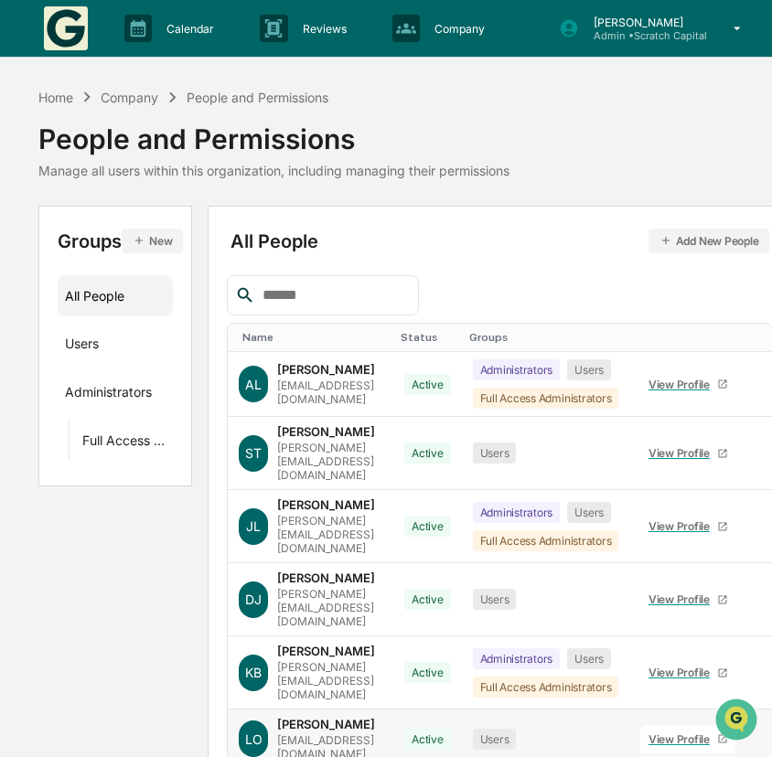
scroll to position [36, 0]
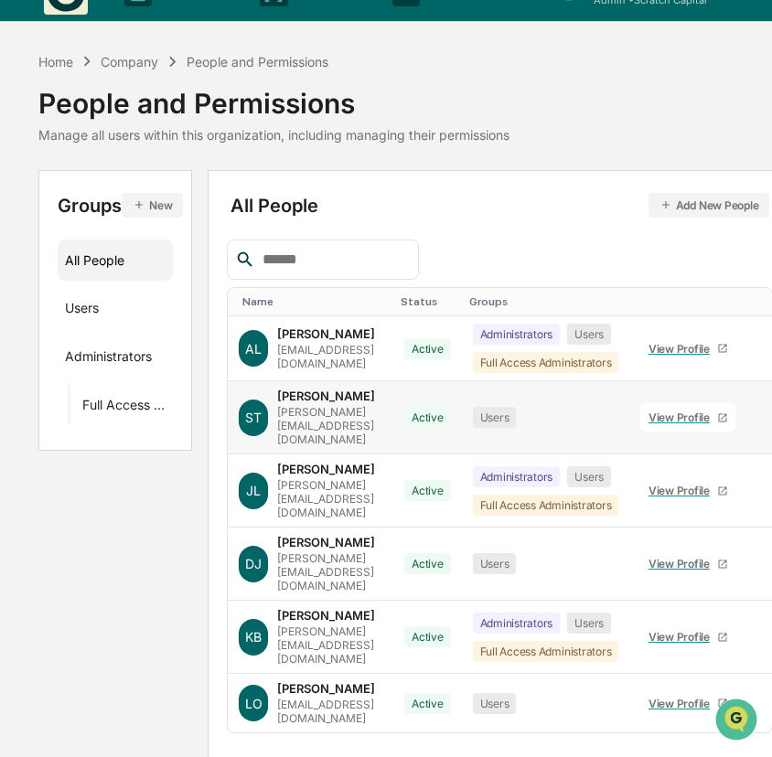
click at [712, 411] on div "View Profile" at bounding box center [682, 418] width 69 height 14
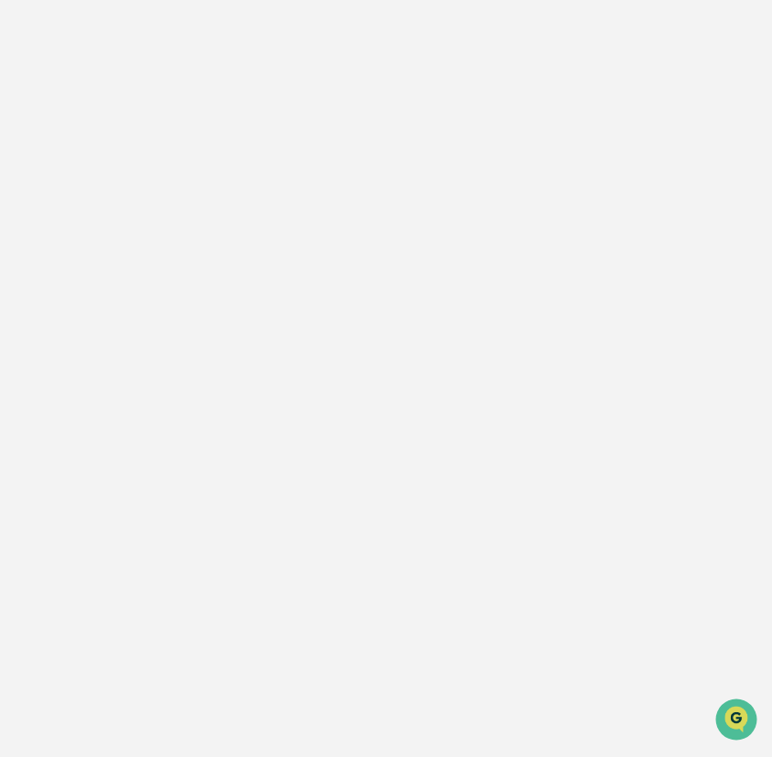
scroll to position [1230, 0]
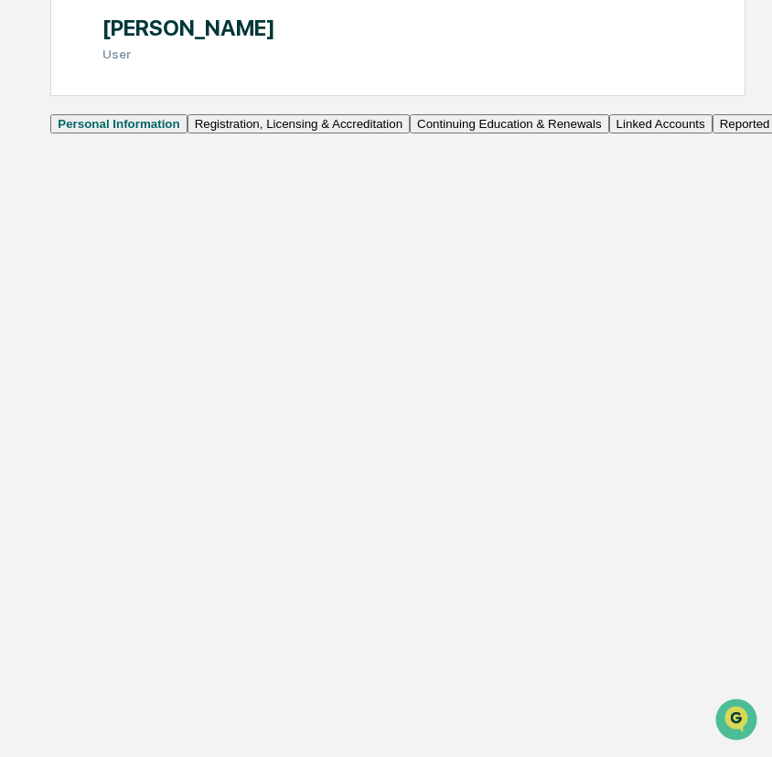
scroll to position [0, 0]
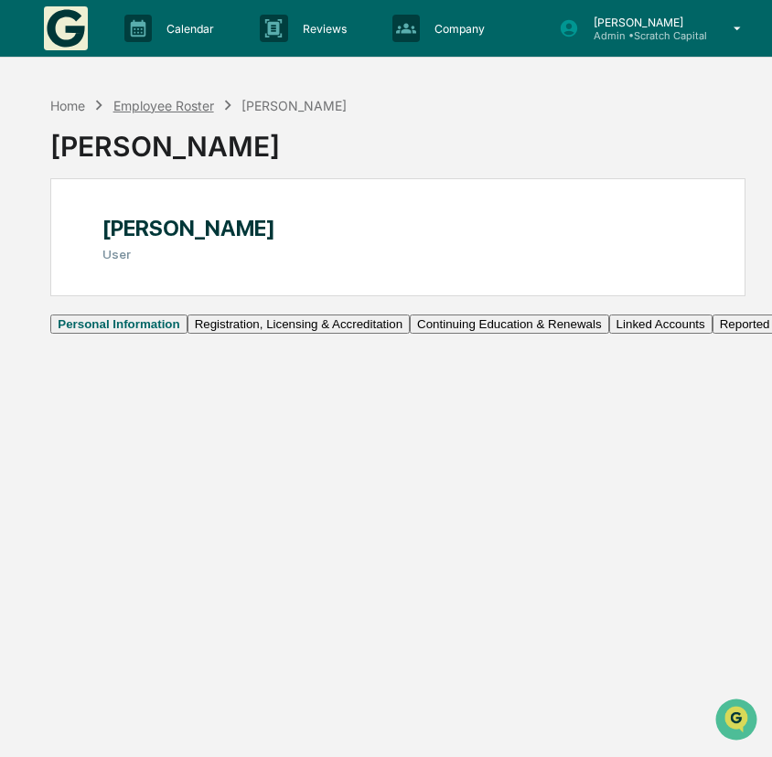
click at [199, 110] on div "Employee Roster" at bounding box center [163, 106] width 101 height 16
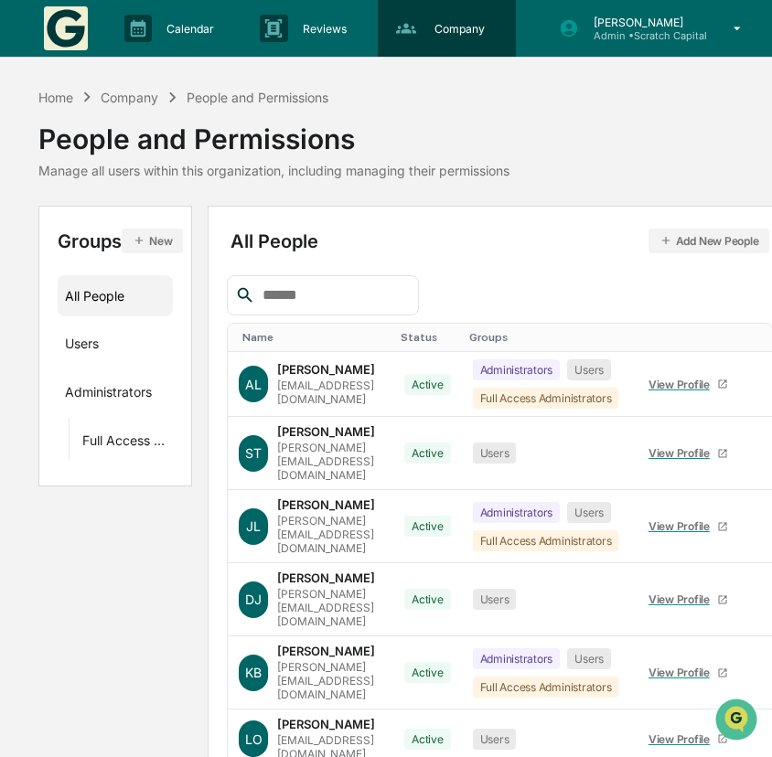
click at [480, 31] on p "Company" at bounding box center [457, 29] width 74 height 14
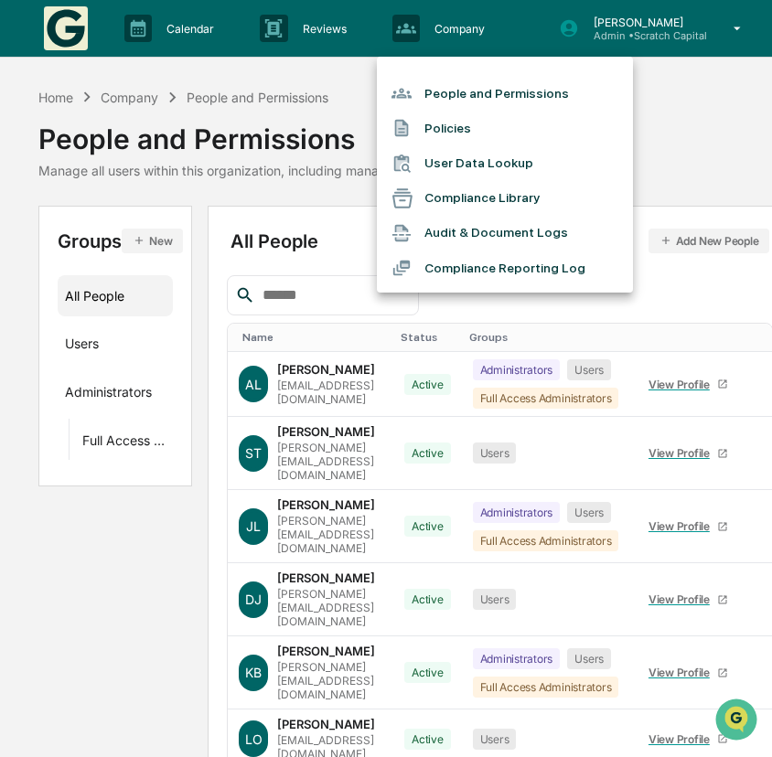
click at [502, 269] on li "Compliance Reporting Log" at bounding box center [505, 268] width 256 height 35
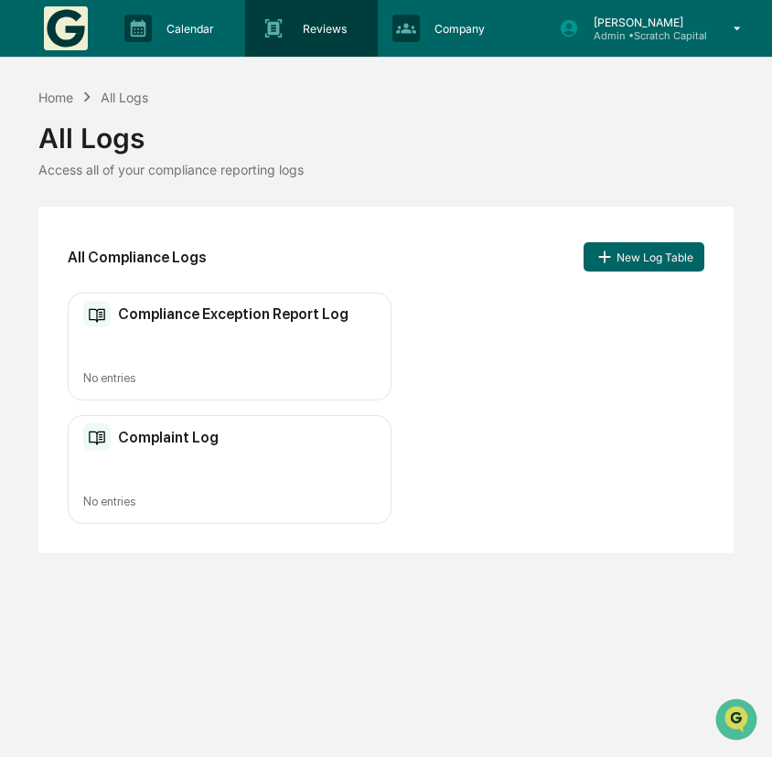
click at [318, 39] on div "Reviews Approval Management" at bounding box center [308, 28] width 113 height 27
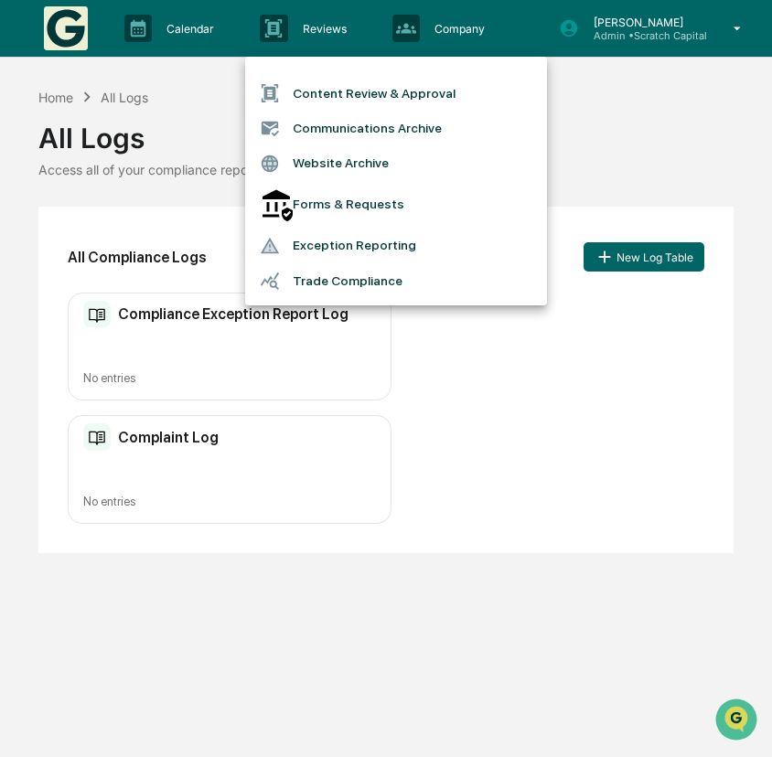
click at [337, 283] on li "Trade Compliance" at bounding box center [396, 280] width 302 height 35
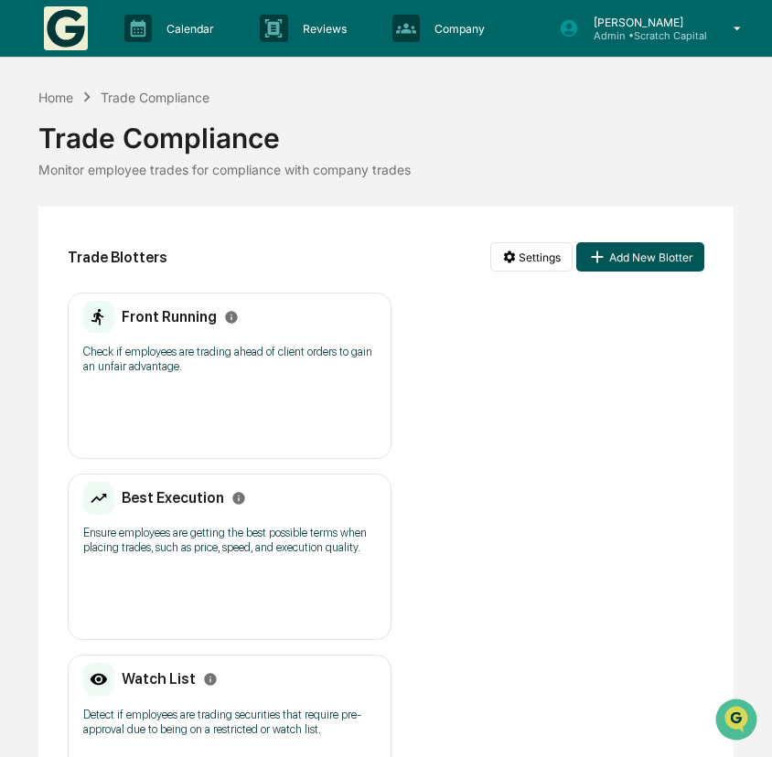
click at [680, 257] on button "Add New Blotter" at bounding box center [640, 256] width 128 height 29
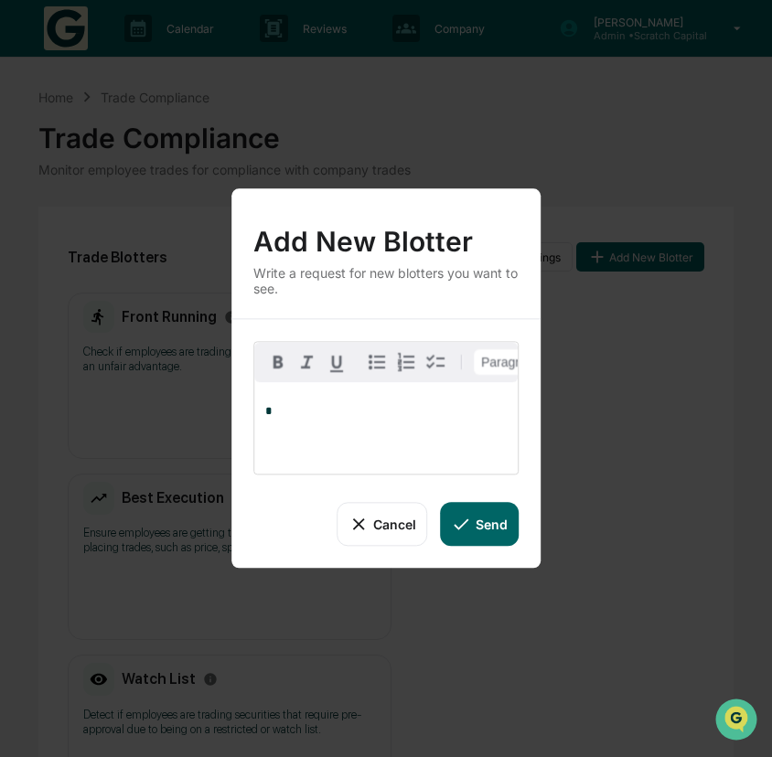
click at [394, 522] on button "Cancel" at bounding box center [382, 524] width 91 height 44
